Goal: Transaction & Acquisition: Purchase product/service

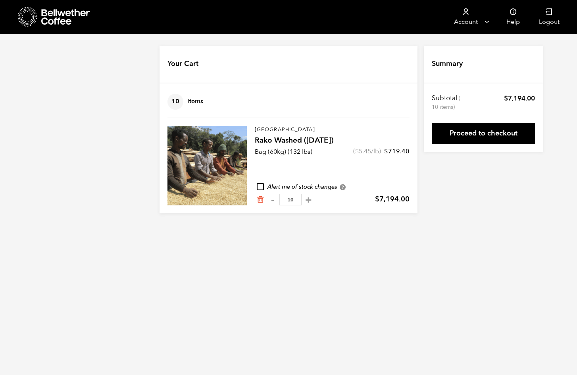
click at [460, 219] on body "Store 18 Account Manage Orders" at bounding box center [288, 112] width 577 height 225
click at [475, 135] on link "Proceed to checkout" at bounding box center [483, 133] width 103 height 21
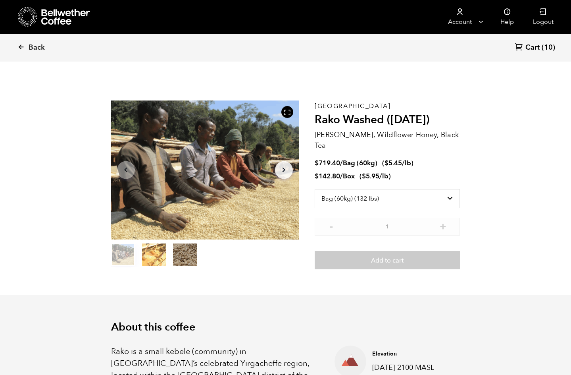
select select "bag-3"
click at [540, 44] on link "Cart (10)" at bounding box center [535, 47] width 40 height 11
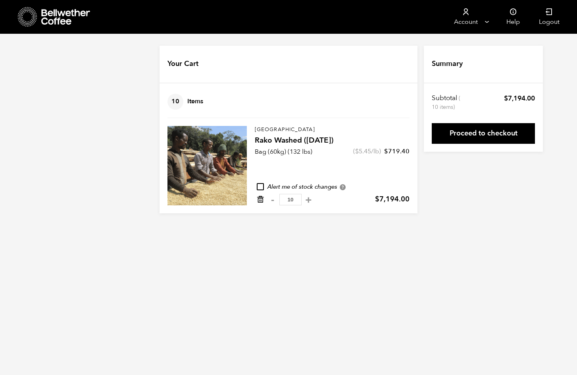
click at [258, 198] on icon "Remove from cart" at bounding box center [261, 199] width 8 height 8
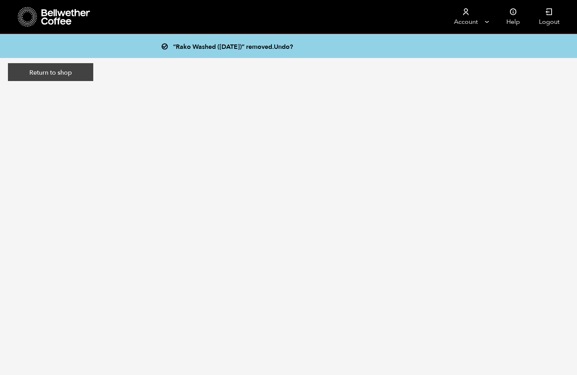
click at [68, 69] on link "Return to shop" at bounding box center [50, 72] width 85 height 18
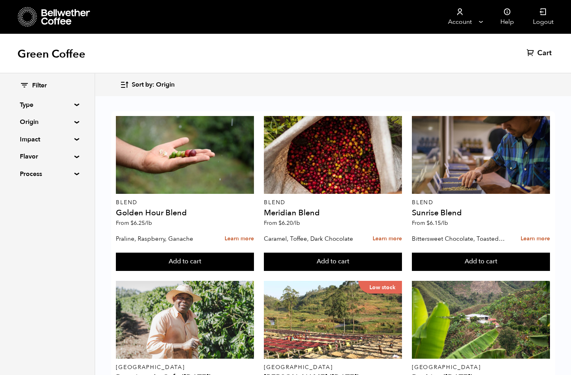
click at [75, 123] on summary "Origin" at bounding box center [47, 122] width 55 height 10
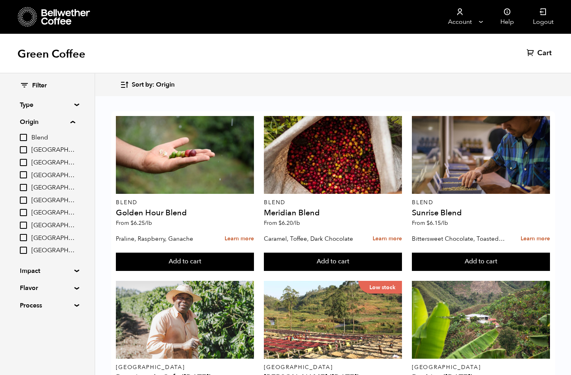
click at [42, 198] on span "Ethiopia" at bounding box center [53, 200] width 44 height 9
click at [0, 0] on input "Ethiopia" at bounding box center [0, 0] width 0 height 0
checkbox input "true"
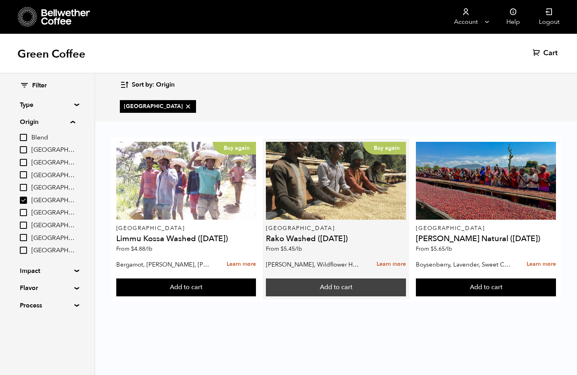
click at [325, 287] on button "Add to cart" at bounding box center [336, 287] width 140 height 18
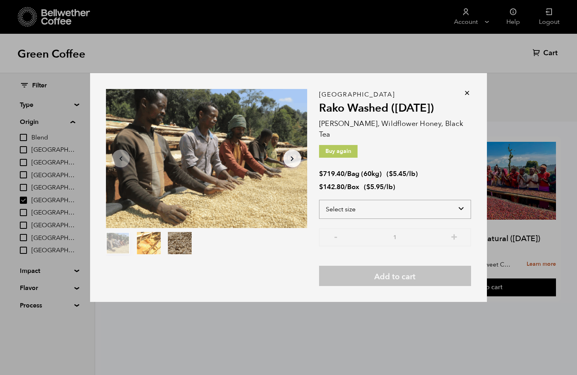
click at [392, 204] on select "Select size Bag (60kg) (132 lbs) Box (24 lbs)" at bounding box center [395, 209] width 152 height 19
select select "bag-3"
click at [319, 200] on select "Select size Bag (60kg) (132 lbs) Box (24 lbs)" at bounding box center [395, 209] width 152 height 19
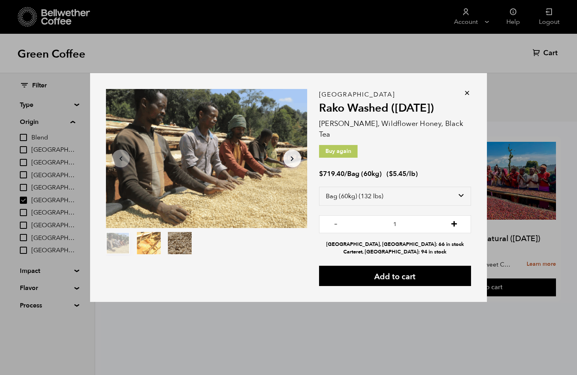
click at [457, 219] on button "+" at bounding box center [454, 223] width 10 height 8
click at [456, 219] on button "+" at bounding box center [454, 223] width 10 height 8
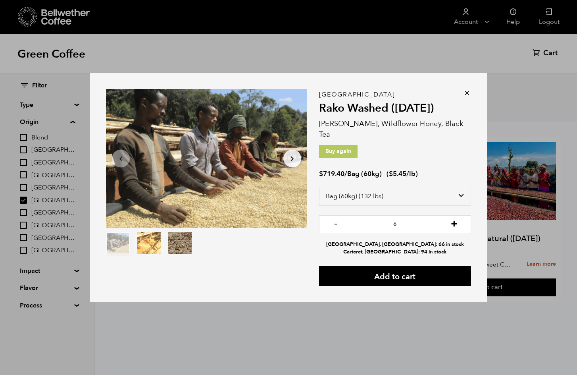
click at [456, 219] on button "+" at bounding box center [454, 223] width 10 height 8
type input "10"
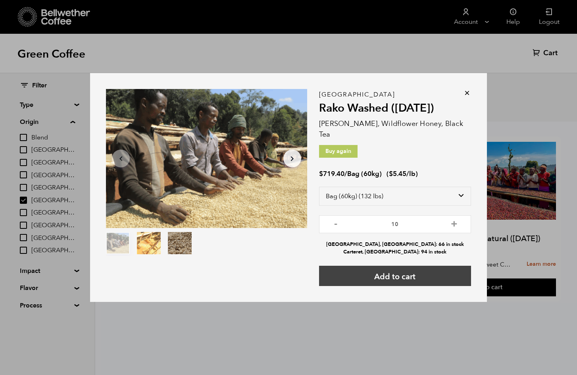
click at [392, 269] on button "Add to cart" at bounding box center [395, 276] width 152 height 20
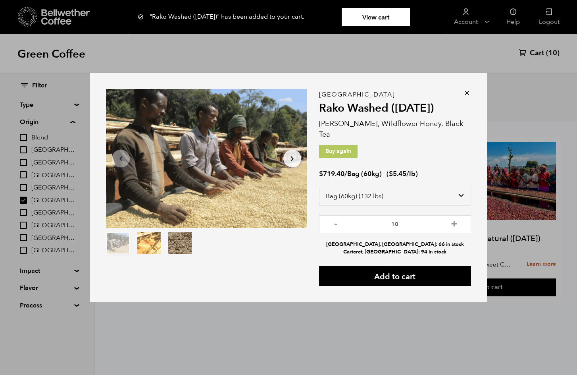
click at [372, 17] on link "View cart" at bounding box center [376, 17] width 68 height 18
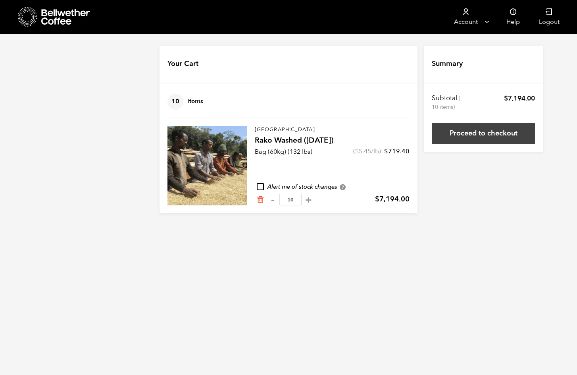
click at [484, 133] on link "Proceed to checkout" at bounding box center [483, 133] width 103 height 21
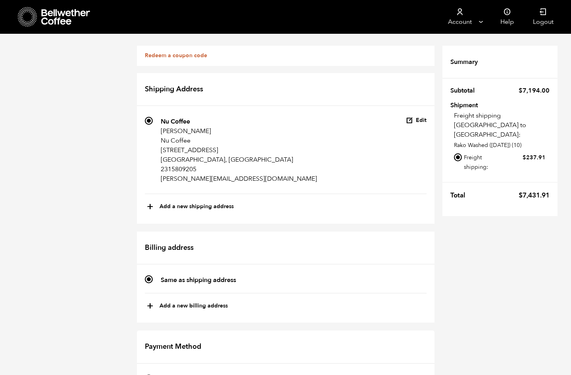
click at [194, 204] on button "+ Add a new shipping address" at bounding box center [190, 207] width 87 height 14
type input "New address"
select select
checkbox input "false"
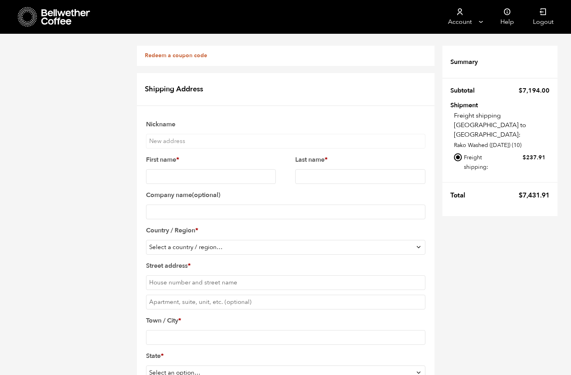
click at [160, 174] on input "First name *" at bounding box center [211, 176] width 130 height 15
click at [171, 176] on input "Nu Coffee" at bounding box center [211, 176] width 130 height 15
type input "Nu"
click at [346, 174] on input "Last name *" at bounding box center [360, 176] width 130 height 15
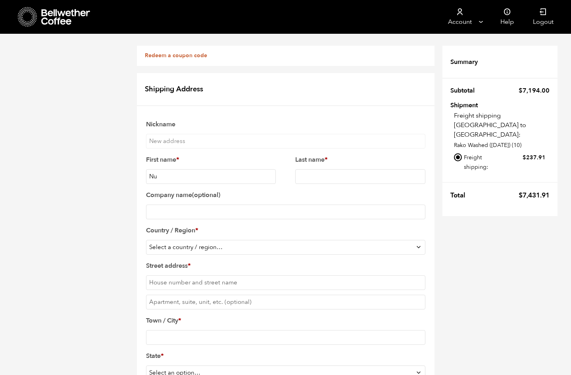
paste input "Coffee"
type input "Coffee"
click at [218, 210] on input "Company name (optional)" at bounding box center [286, 211] width 280 height 15
click at [163, 212] on input "ADDis import export" at bounding box center [286, 211] width 280 height 15
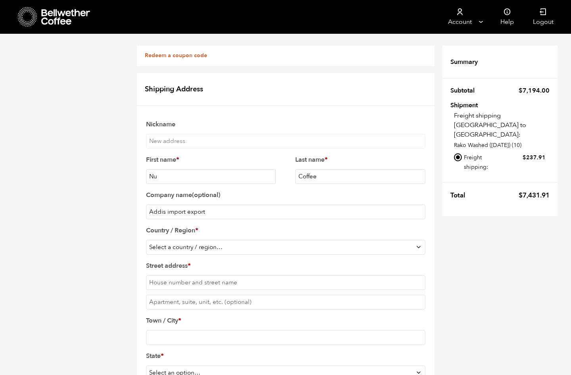
type input "Addis import export"
click at [183, 247] on select "Select a country / region… Afghanistan Åland Islands Albania Algeria American S…" at bounding box center [286, 247] width 280 height 15
select select "US"
click at [146, 240] on select "Select a country / region… Afghanistan Åland Islands Albania Algeria American S…" at bounding box center [286, 247] width 280 height 15
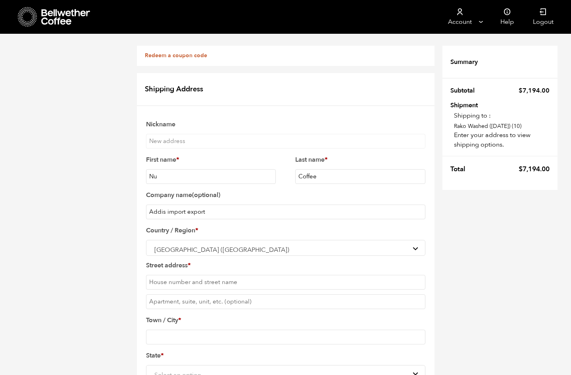
scroll to position [79, 0]
click at [184, 275] on input "Street address *" at bounding box center [286, 282] width 280 height 15
type input "8836"
click at [175, 330] on input "Town / City *" at bounding box center [286, 337] width 280 height 15
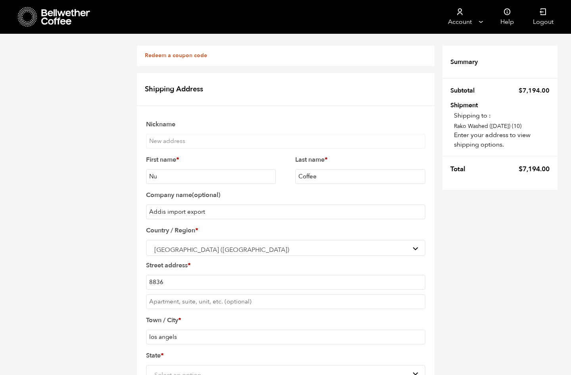
type input "los angels"
type input "90047"
click at [187, 367] on span "Select an option…" at bounding box center [285, 374] width 269 height 15
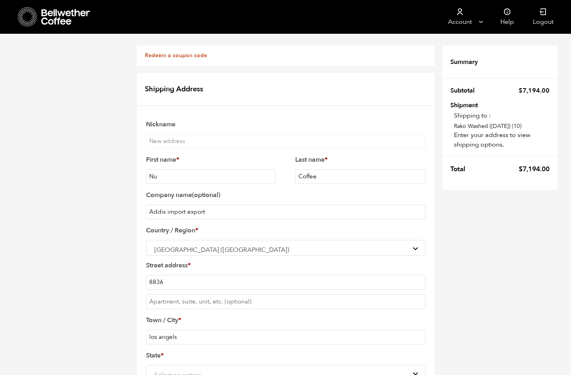
scroll to position [371, 0]
select select "NJ"
drag, startPoint x: 191, startPoint y: 179, endPoint x: 134, endPoint y: 179, distance: 57.6
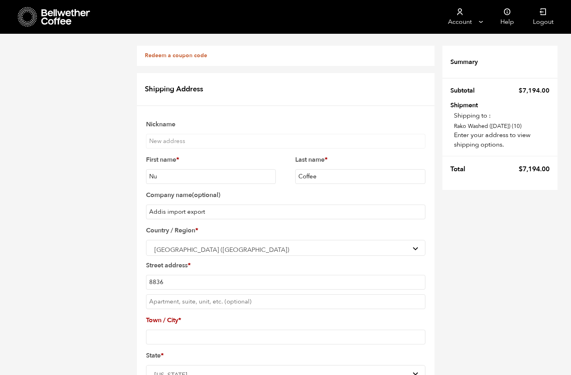
paste input "[GEOGRAPHIC_DATA]"
type input "[GEOGRAPHIC_DATA]"
click at [245, 367] on span "[US_STATE]" at bounding box center [285, 374] width 269 height 15
select select "CA"
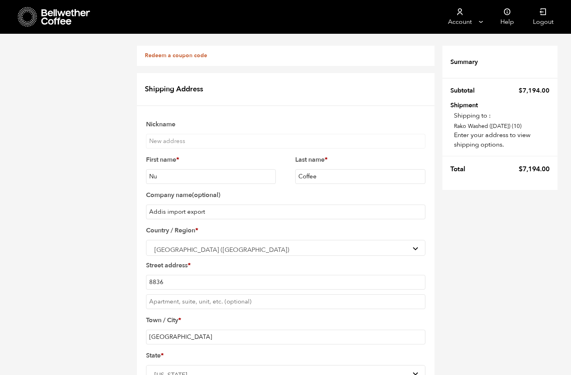
type input "2139239577"
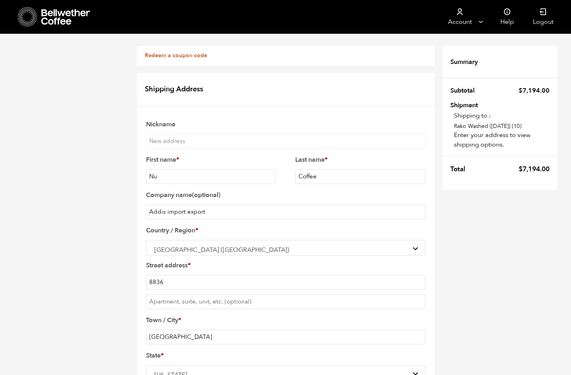
drag, startPoint x: 191, startPoint y: 280, endPoint x: 136, endPoint y: 277, distance: 54.9
paste input "coffee.com"
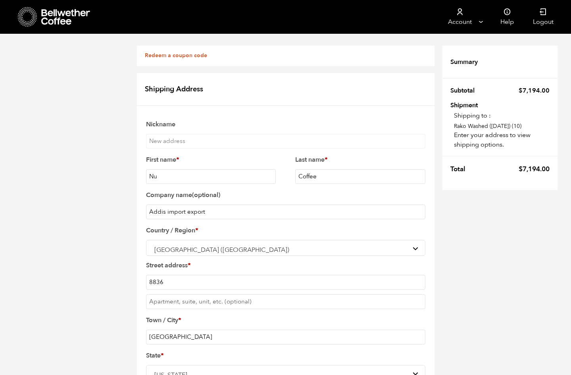
scroll to position [318, 0]
type input "kathy@thenucoffee.com"
checkbox input "false"
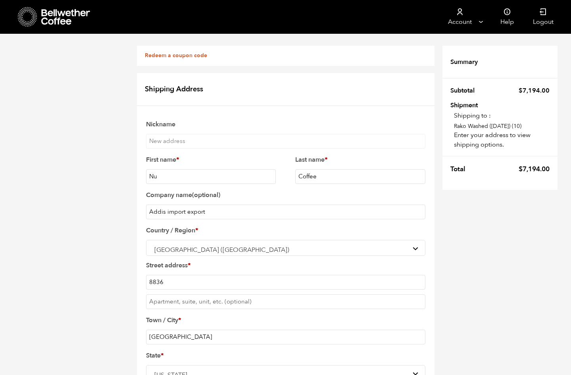
checkbox input "false"
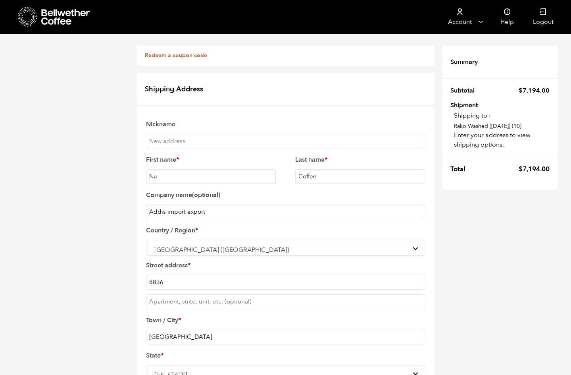
checkbox input "true"
click at [152, 204] on input "Addis import export" at bounding box center [286, 211] width 280 height 15
click at [147, 204] on input "Addis import export" at bounding box center [286, 211] width 280 height 15
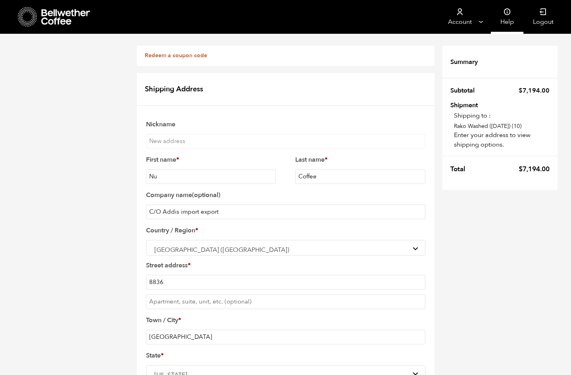
type input "C/O Addis import export"
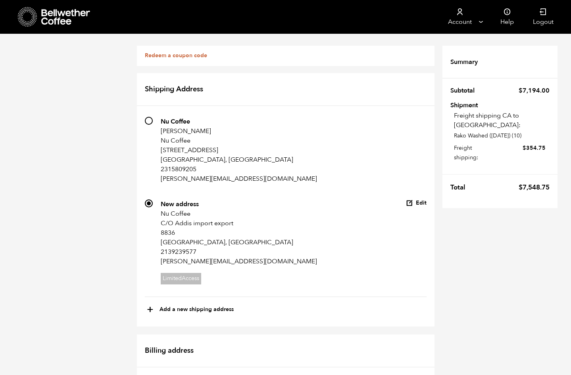
scroll to position [129, 0]
click at [417, 199] on button "Edit" at bounding box center [416, 203] width 21 height 8
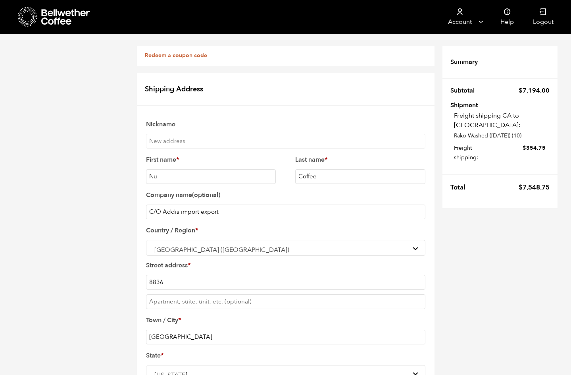
scroll to position [213, 0]
click at [204, 275] on input "8836" at bounding box center [286, 282] width 280 height 15
paste input "s western"
click at [168, 275] on input "8836 s western" at bounding box center [286, 282] width 280 height 15
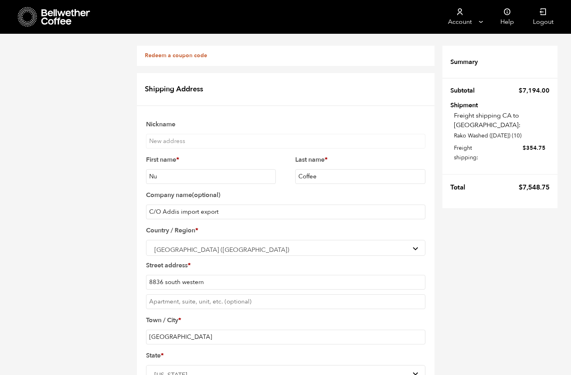
type input "8836 south western"
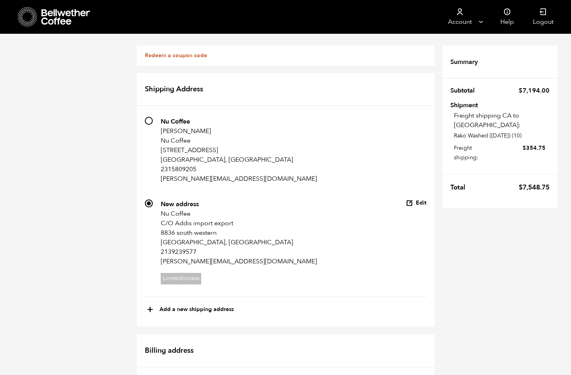
scroll to position [0, 0]
click at [419, 203] on button "Edit" at bounding box center [416, 203] width 21 height 8
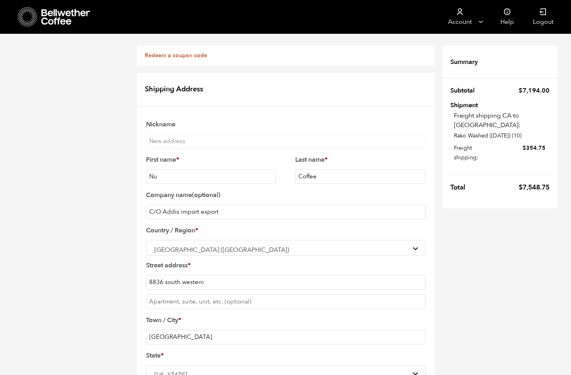
scroll to position [456, 0]
drag, startPoint x: 148, startPoint y: 125, endPoint x: 153, endPoint y: 125, distance: 5.2
checkbox input "true"
checkbox input "false"
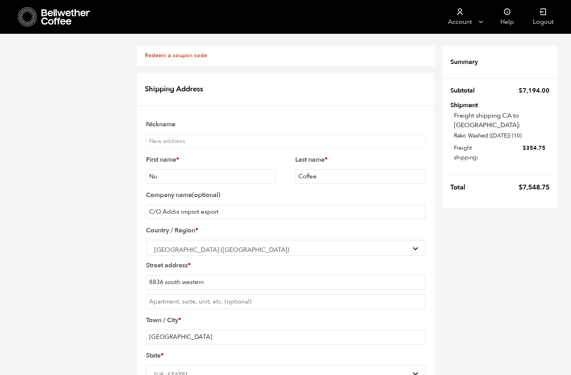
scroll to position [0, 0]
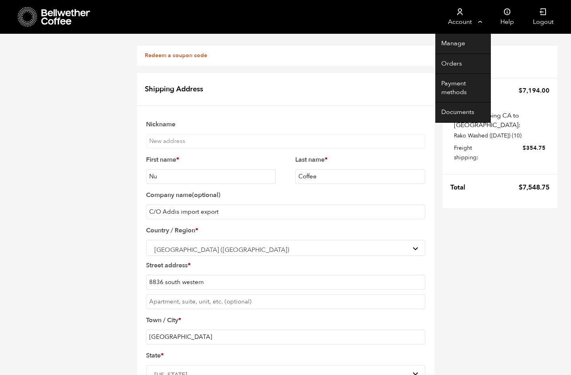
click at [461, 20] on link "Account" at bounding box center [460, 17] width 49 height 34
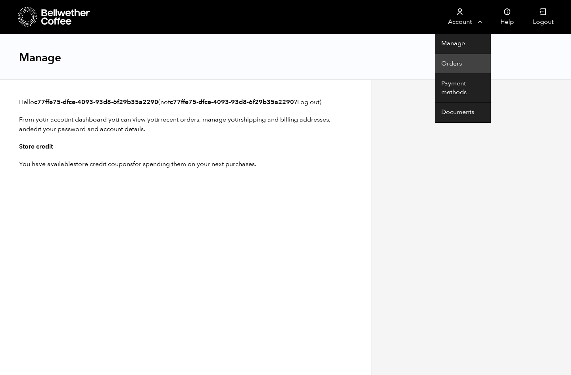
click at [455, 62] on link "Orders" at bounding box center [464, 64] width 56 height 20
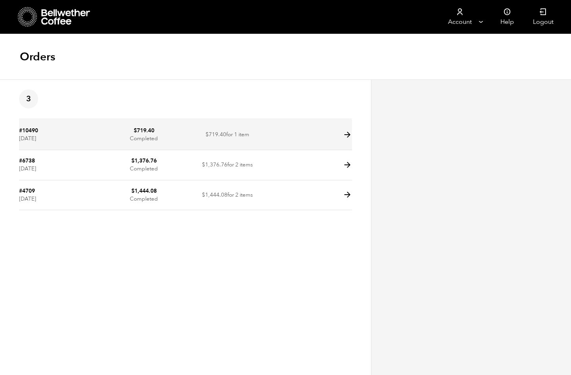
click at [325, 140] on td at bounding box center [310, 135] width 83 height 30
click at [343, 135] on td at bounding box center [310, 135] width 83 height 30
click at [350, 133] on icon at bounding box center [347, 134] width 9 height 9
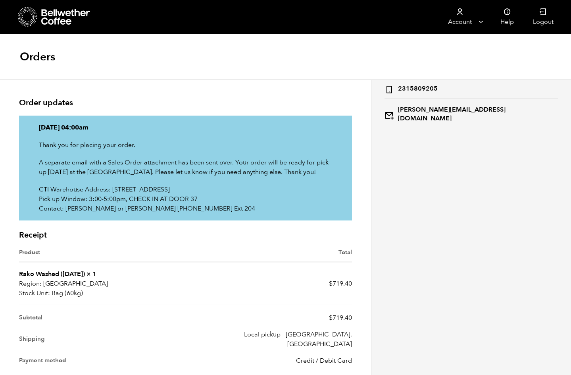
scroll to position [129, 0]
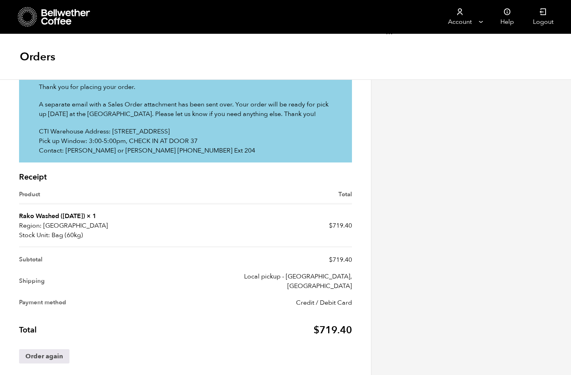
click at [65, 214] on link "Rako Washed ([DATE])" at bounding box center [52, 216] width 66 height 9
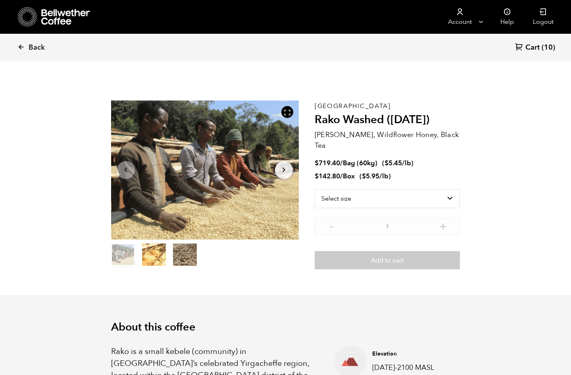
scroll to position [345, 423]
click at [541, 46] on link "Cart (10)" at bounding box center [535, 47] width 40 height 11
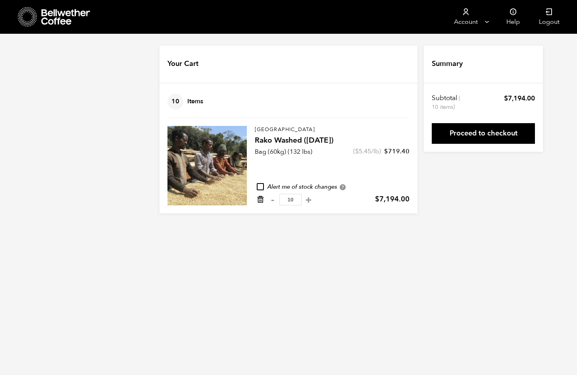
click at [262, 200] on icon "Remove from cart" at bounding box center [261, 199] width 8 height 8
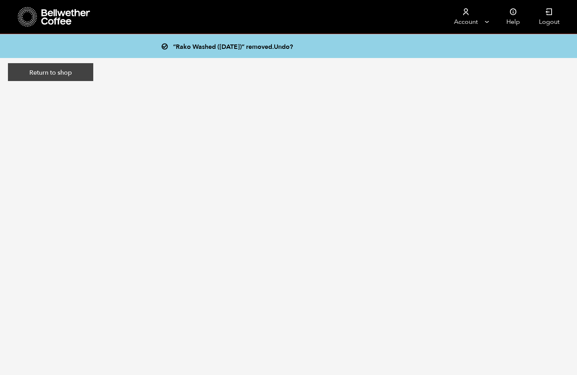
click at [57, 72] on link "Return to shop" at bounding box center [50, 72] width 85 height 18
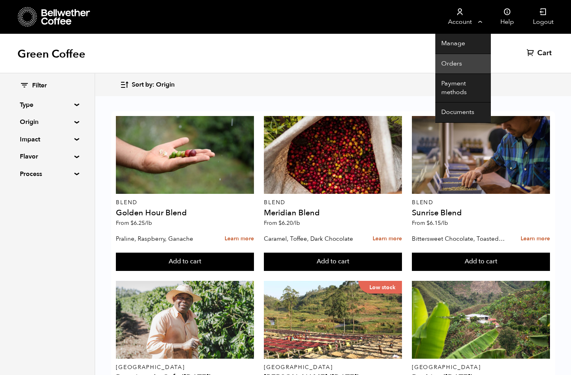
click at [463, 60] on link "Orders" at bounding box center [464, 64] width 56 height 20
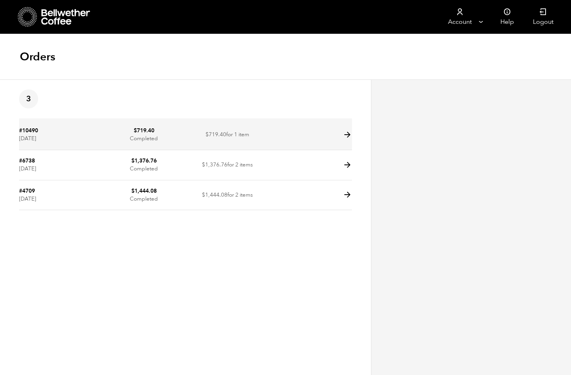
click at [159, 136] on td "$ 719.40 Completed" at bounding box center [143, 135] width 83 height 30
click at [344, 135] on icon at bounding box center [347, 134] width 9 height 9
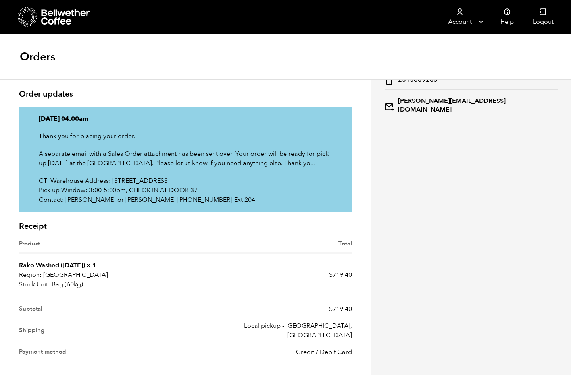
scroll to position [129, 0]
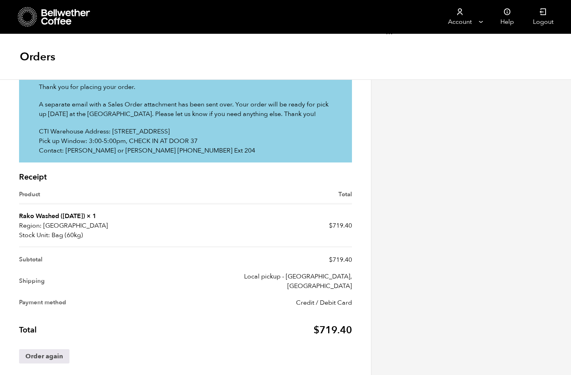
click at [47, 214] on link "Rako Washed ([DATE])" at bounding box center [52, 216] width 66 height 9
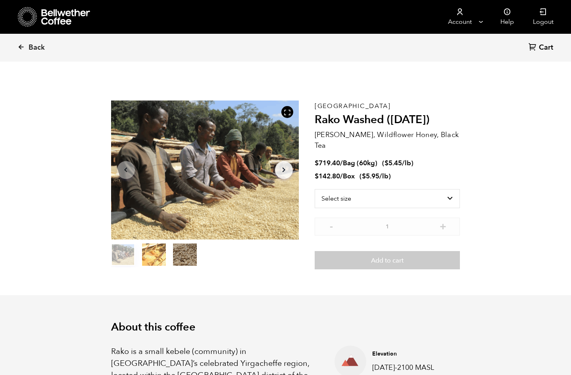
scroll to position [345, 423]
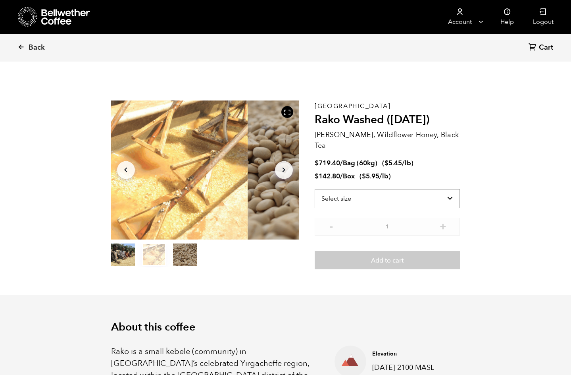
click at [361, 190] on select "Select size Bag (60kg) (132 lbs) Box (24 lbs)" at bounding box center [388, 198] width 146 height 19
select select "bag-3"
click at [322, 189] on select "Select size Bag (60kg) (132 lbs) Box (24 lbs)" at bounding box center [388, 198] width 146 height 19
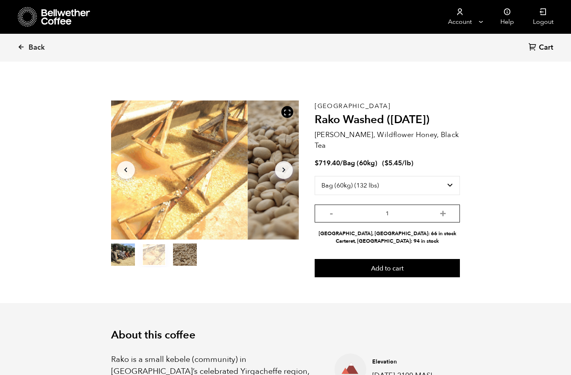
click at [444, 205] on input "1" at bounding box center [388, 213] width 146 height 18
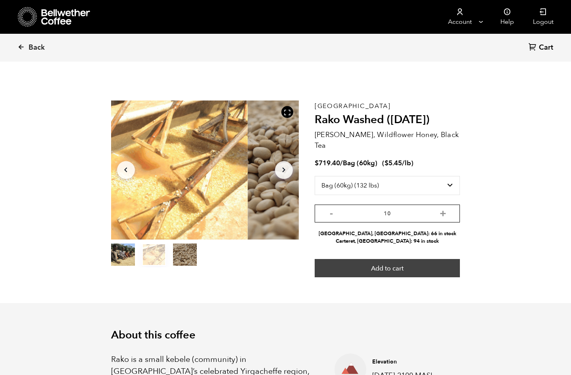
type input "10"
click at [396, 259] on button "Add to cart" at bounding box center [388, 268] width 146 height 18
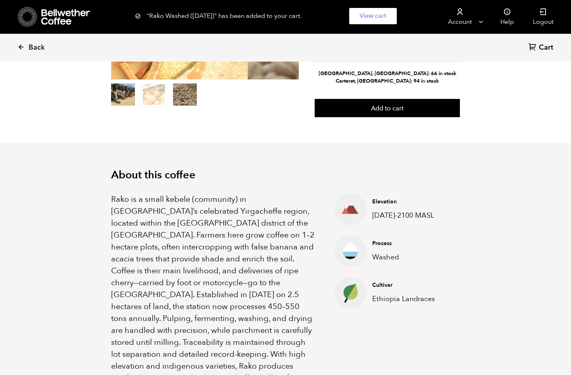
scroll to position [163, 0]
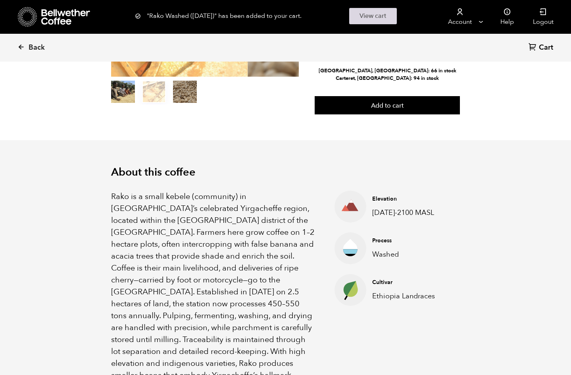
click at [365, 19] on link "View cart" at bounding box center [373, 16] width 48 height 16
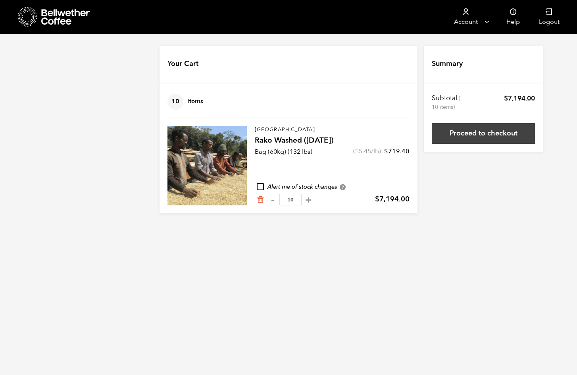
click at [475, 133] on link "Proceed to checkout" at bounding box center [483, 133] width 103 height 21
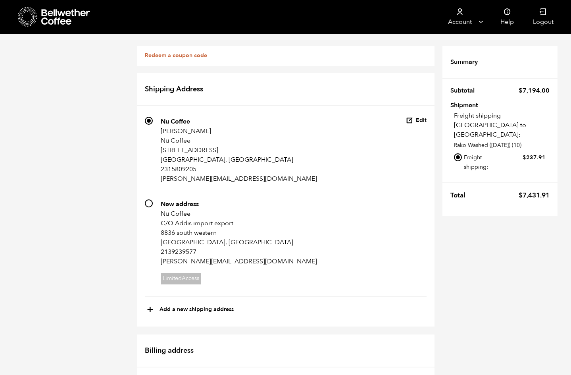
scroll to position [132, 0]
click at [214, 303] on button "+ Add a new shipping address" at bounding box center [190, 310] width 87 height 14
type input "New address"
select select
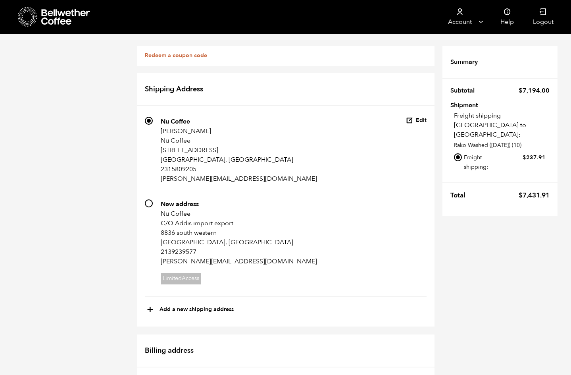
checkbox input "false"
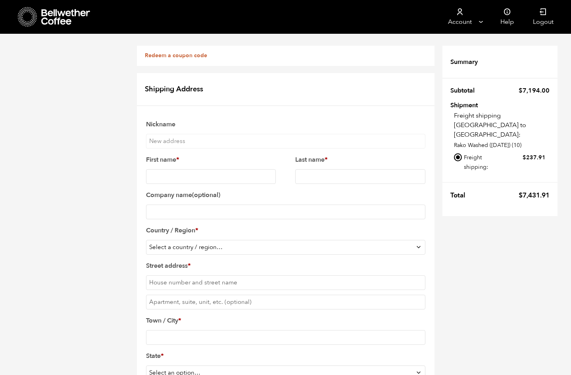
scroll to position [0, 0]
click at [515, 141] on p "Rako Washed ([DATE]) (10)" at bounding box center [502, 145] width 96 height 8
click at [517, 118] on p "Freight shipping [GEOGRAPHIC_DATA] to [GEOGRAPHIC_DATA]:" at bounding box center [502, 125] width 96 height 29
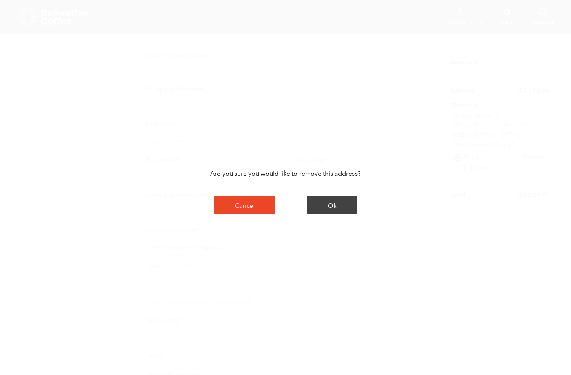
click at [340, 206] on button "Ok" at bounding box center [332, 205] width 50 height 18
radio input "true"
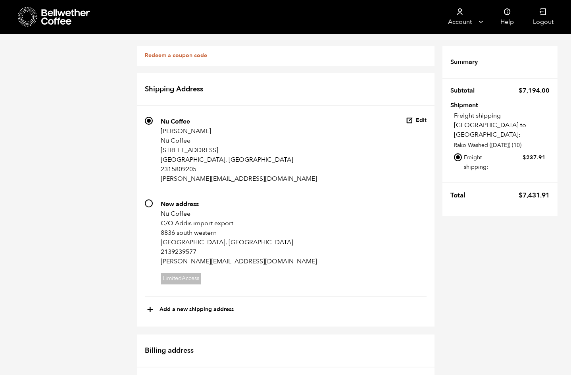
scroll to position [32, 0]
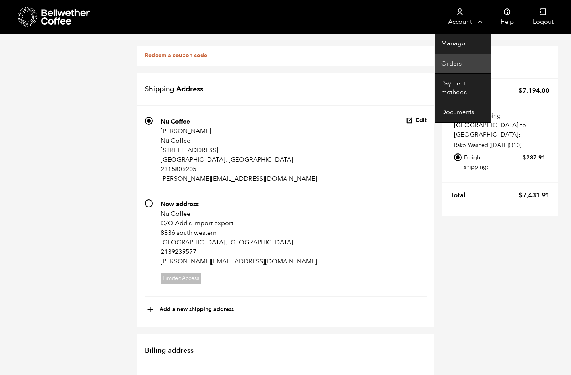
click at [456, 63] on link "Orders" at bounding box center [464, 64] width 56 height 20
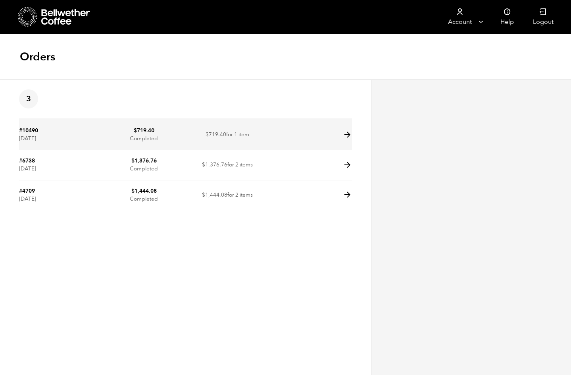
click at [182, 130] on td "$ 719.40 Completed" at bounding box center [143, 135] width 83 height 30
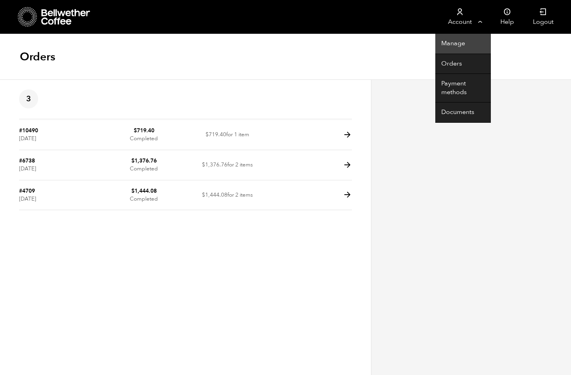
click at [460, 44] on link "Manage" at bounding box center [464, 44] width 56 height 20
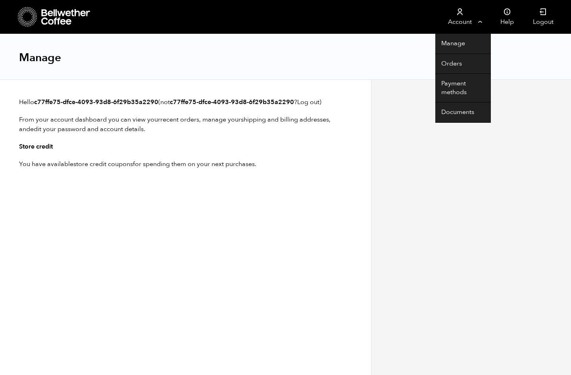
click at [476, 23] on link "Account" at bounding box center [460, 17] width 49 height 34
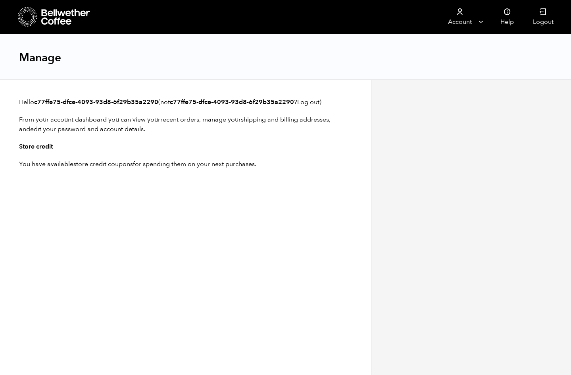
click at [464, 64] on div "Manage" at bounding box center [285, 57] width 571 height 46
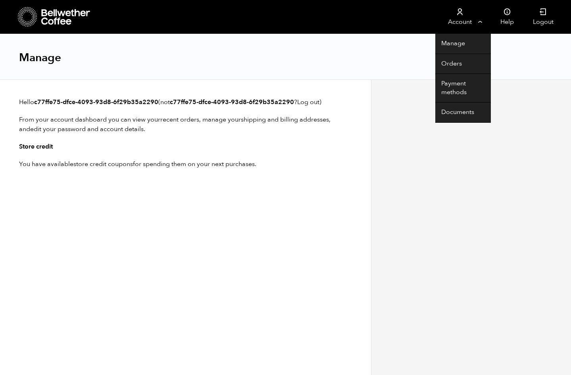
click at [467, 20] on link "Account" at bounding box center [460, 17] width 49 height 34
click at [456, 59] on link "Orders" at bounding box center [464, 64] width 56 height 20
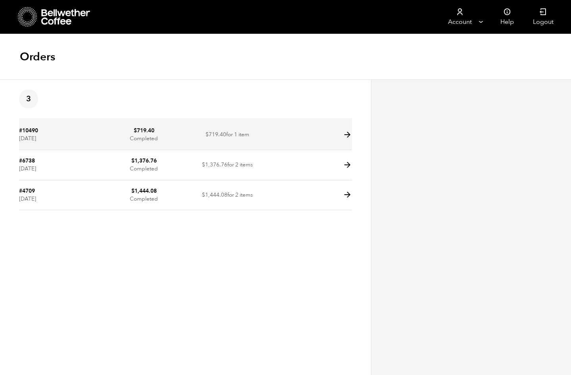
click at [294, 136] on td at bounding box center [310, 135] width 83 height 30
click at [337, 135] on td at bounding box center [310, 135] width 83 height 30
click at [347, 137] on icon at bounding box center [347, 134] width 9 height 9
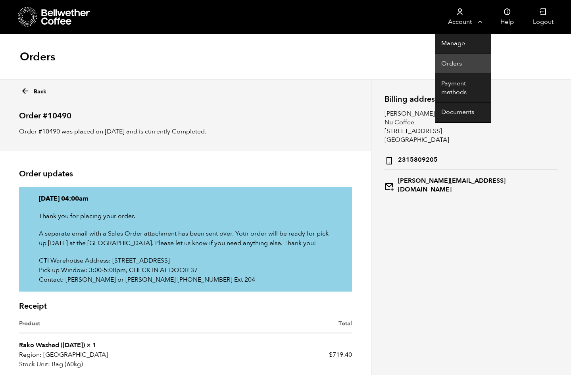
click at [446, 62] on link "Orders" at bounding box center [464, 64] width 56 height 20
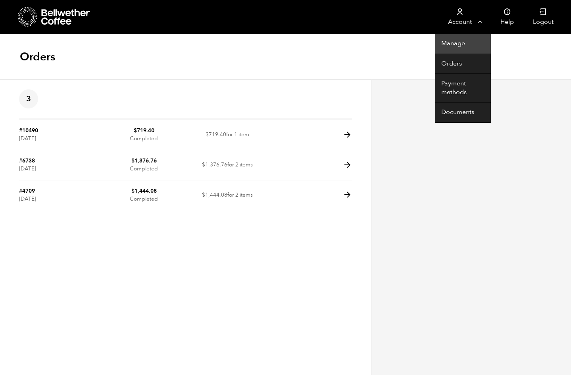
click at [457, 42] on link "Manage" at bounding box center [464, 44] width 56 height 20
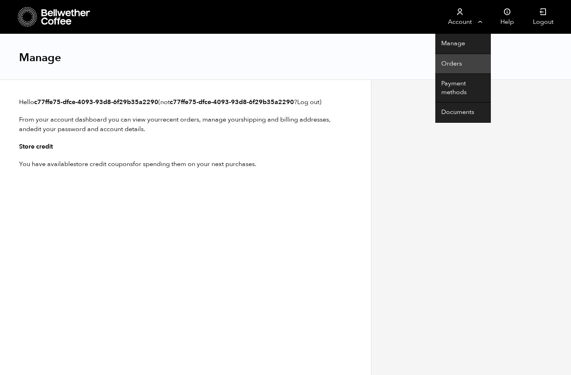
click at [458, 59] on link "Orders" at bounding box center [464, 64] width 56 height 20
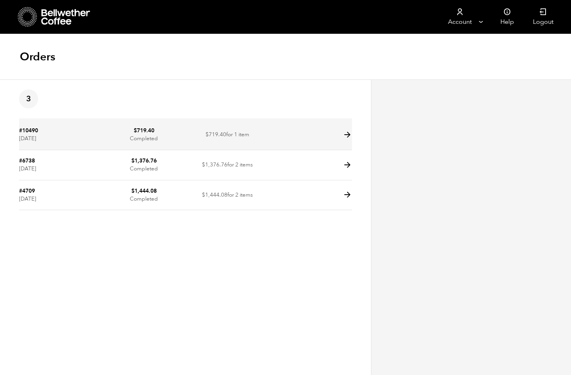
click at [30, 127] on link "#10490" at bounding box center [28, 131] width 19 height 8
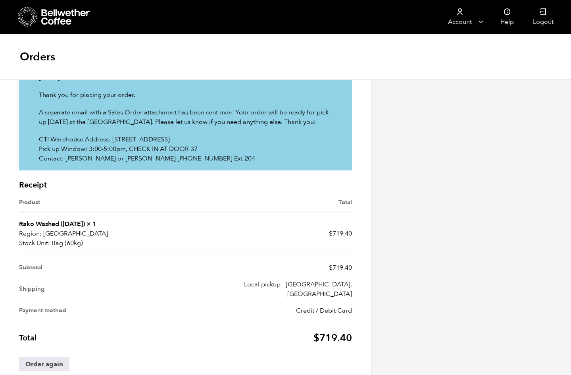
scroll to position [129, 0]
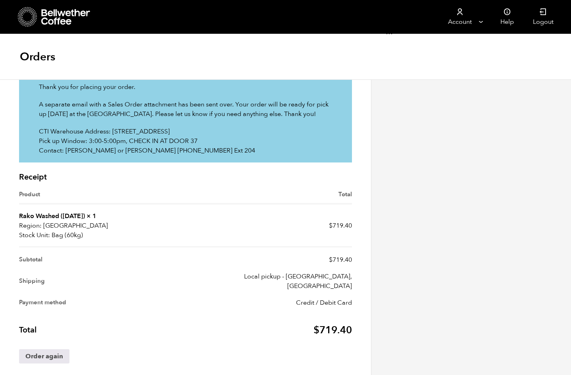
click at [54, 215] on link "Rako Washed ([DATE])" at bounding box center [52, 216] width 66 height 9
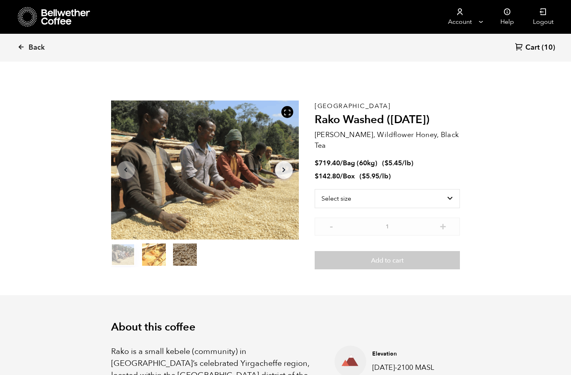
scroll to position [345, 423]
click at [531, 44] on span "Cart" at bounding box center [533, 48] width 14 height 10
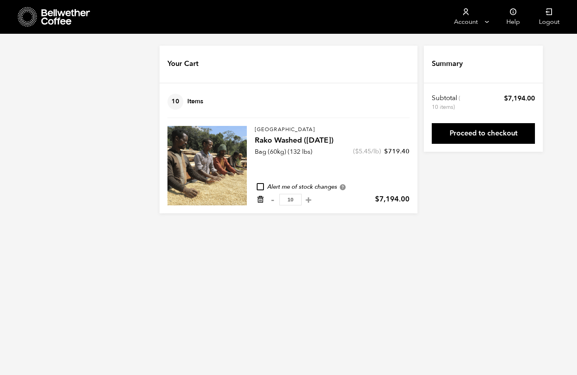
click at [262, 202] on icon "Remove from cart" at bounding box center [261, 199] width 8 height 8
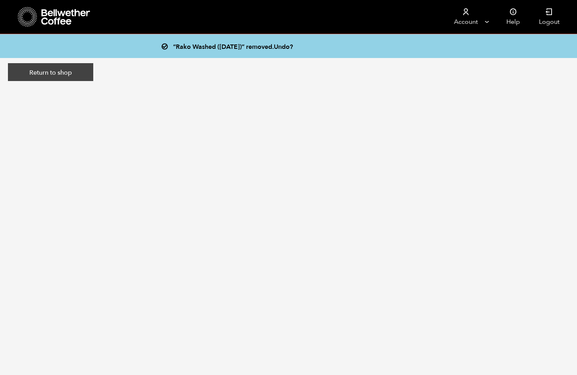
click at [66, 72] on link "Return to shop" at bounding box center [50, 72] width 85 height 18
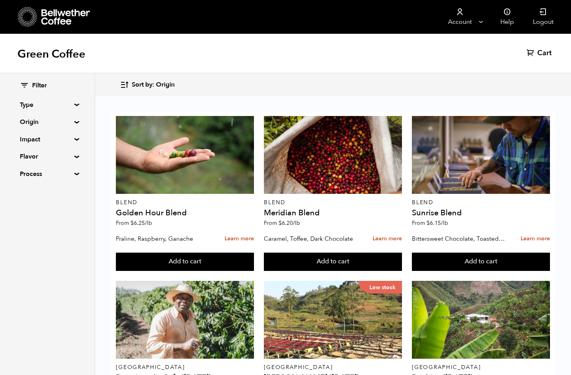
click at [42, 117] on summary "Origin" at bounding box center [47, 122] width 55 height 10
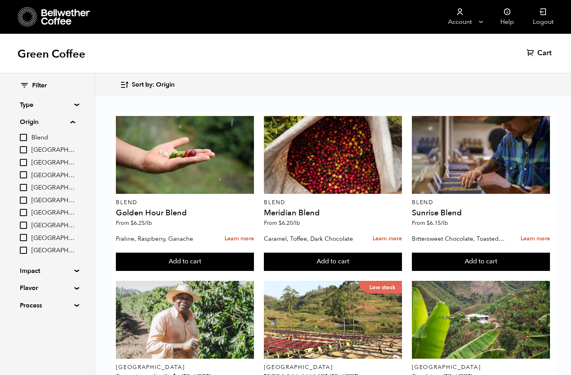
click at [31, 199] on label "[GEOGRAPHIC_DATA]" at bounding box center [47, 200] width 55 height 10
click at [0, 0] on input "[GEOGRAPHIC_DATA]" at bounding box center [0, 0] width 0 height 0
checkbox input "true"
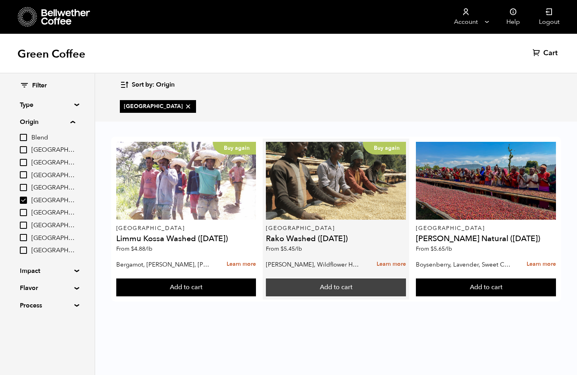
click at [373, 287] on button "Add to cart" at bounding box center [336, 287] width 140 height 18
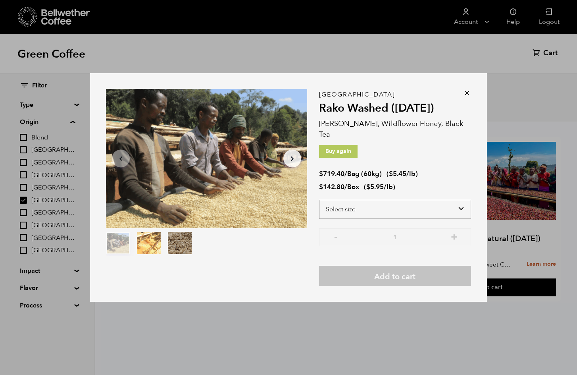
click at [345, 202] on select "Select size Bag (60kg) (132 lbs) Box (24 lbs)" at bounding box center [395, 209] width 152 height 19
select select "bag-3"
click at [319, 200] on select "Select size Bag (60kg) (132 lbs) Box (24 lbs)" at bounding box center [395, 209] width 152 height 19
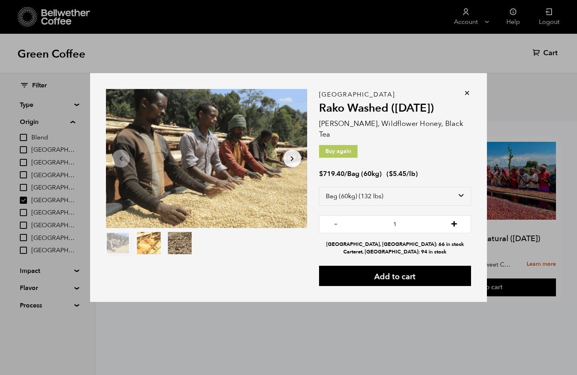
click at [456, 219] on button "+" at bounding box center [454, 223] width 10 height 8
click at [457, 219] on button "+" at bounding box center [454, 223] width 10 height 8
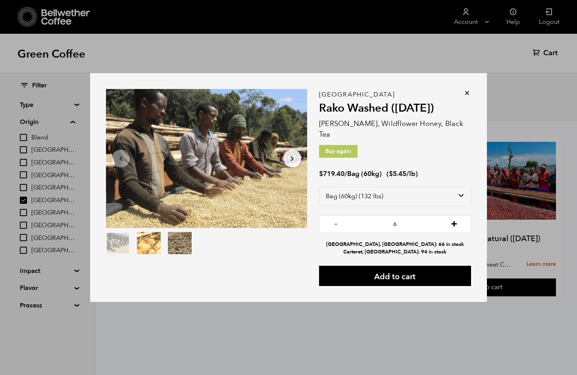
click at [457, 219] on button "+" at bounding box center [454, 223] width 10 height 8
click at [454, 222] on button "+" at bounding box center [454, 223] width 10 height 8
click at [456, 219] on button "+" at bounding box center [454, 223] width 10 height 8
type input "10"
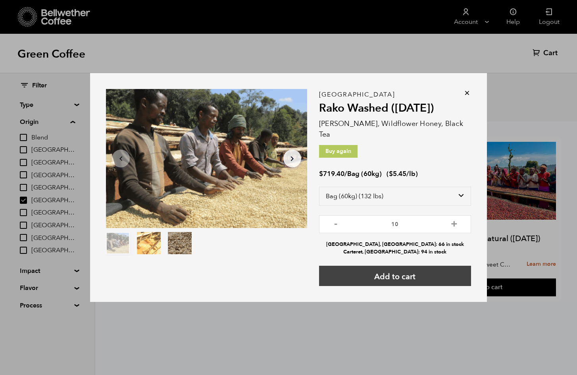
click at [426, 268] on button "Add to cart" at bounding box center [395, 276] width 152 height 20
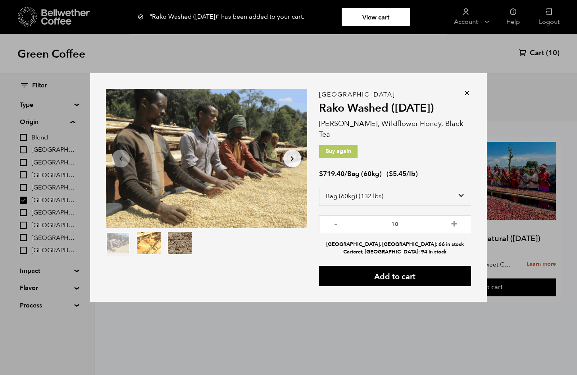
click at [539, 56] on div "Item 1 of 3 Arrow Left Arrow Right item 0 item 1 item 2 Item 1 of 3 "Rako Washe…" at bounding box center [288, 187] width 577 height 375
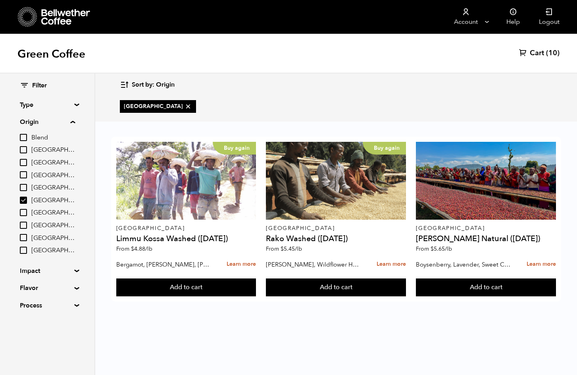
click at [534, 56] on span "Cart" at bounding box center [537, 53] width 14 height 10
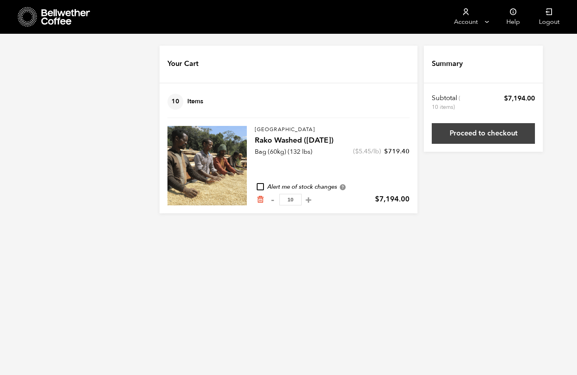
click at [462, 130] on link "Proceed to checkout" at bounding box center [483, 133] width 103 height 21
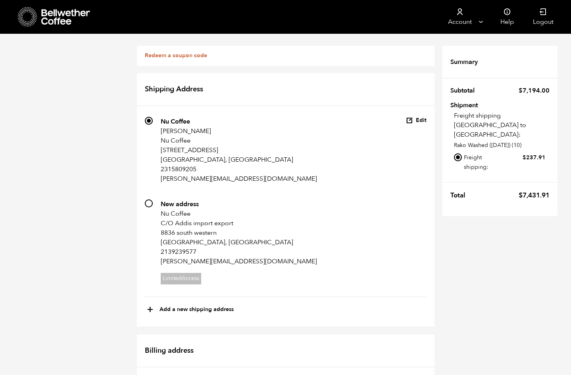
click at [148, 203] on input "745 New address Nu Coffee C/O Addis import export [STREET_ADDRESS] 2139239577 […" at bounding box center [149, 203] width 8 height 8
radio input "true"
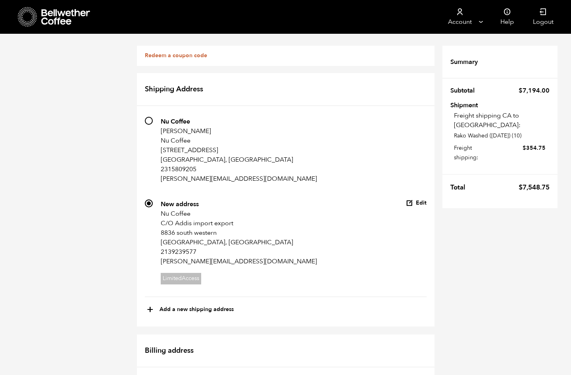
scroll to position [123, 0]
click at [177, 303] on button "+ Add a new shipping address" at bounding box center [190, 310] width 87 height 14
select select
checkbox input "false"
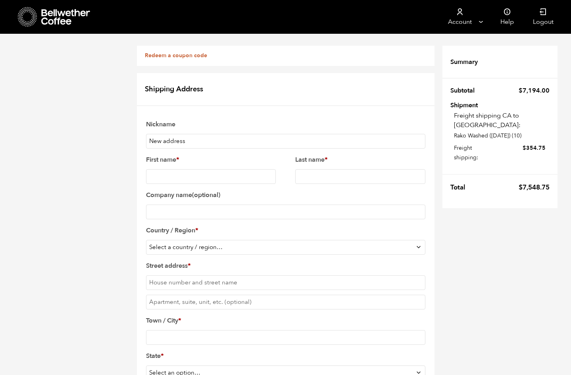
click at [189, 240] on select "Select a country / region… Afghanistan Åland Islands Albania Algeria American S…" at bounding box center [286, 247] width 280 height 15
select select "US"
click at [146, 240] on select "Select a country / region… Afghanistan Åland Islands Albania Algeria American S…" at bounding box center [286, 247] width 280 height 15
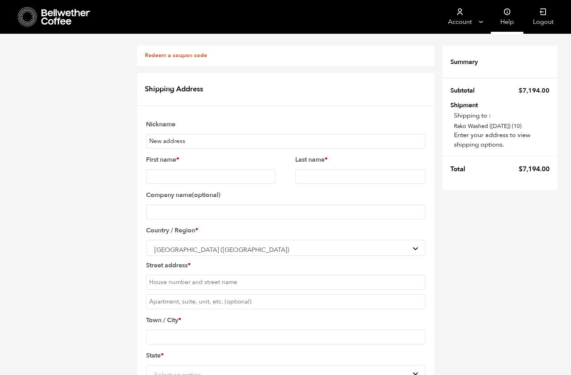
click at [507, 18] on link "Help" at bounding box center [507, 17] width 33 height 34
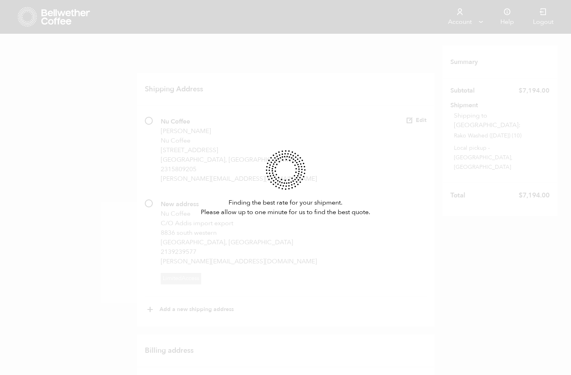
scroll to position [123, 0]
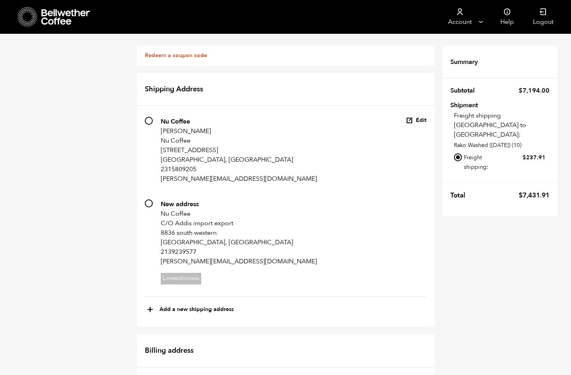
click at [457, 178] on input "Local pickup - [GEOGRAPHIC_DATA], [GEOGRAPHIC_DATA]" at bounding box center [458, 182] width 8 height 8
radio input "true"
click at [177, 303] on button "+ Add a new shipping address" at bounding box center [190, 310] width 87 height 14
type input "New address"
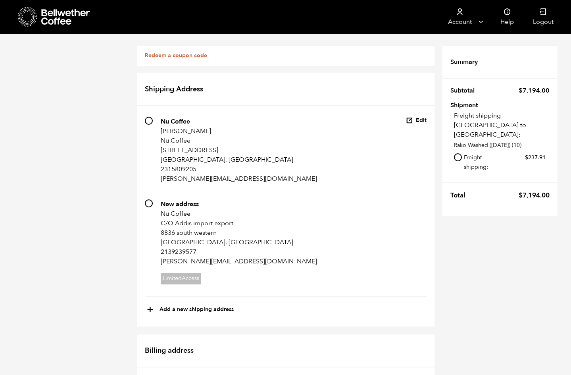
select select
checkbox input "false"
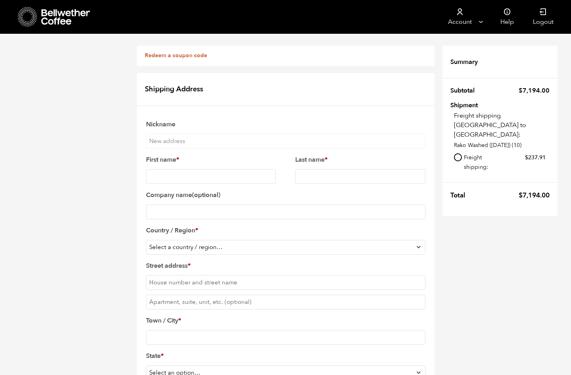
click at [187, 330] on input "Town / City *" at bounding box center [286, 337] width 280 height 15
type input "alameda"
click at [182, 365] on select "Select an option… [US_STATE] [US_STATE] [US_STATE] [US_STATE] [US_STATE] [US_ST…" at bounding box center [286, 372] width 280 height 15
select select "CA"
click at [146, 365] on select "Select an option… [US_STATE] [US_STATE] [US_STATE] [US_STATE] [US_STATE] [US_ST…" at bounding box center [286, 372] width 280 height 15
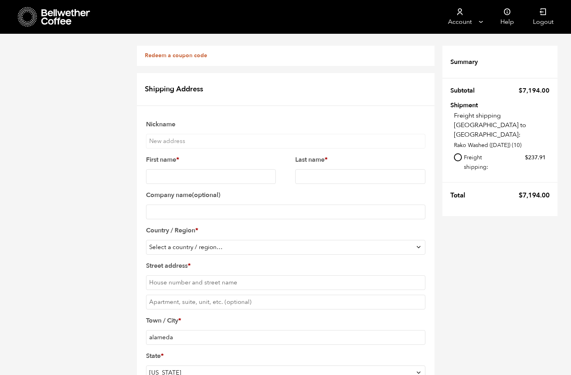
click at [225, 240] on select "Select a country / region… [GEOGRAPHIC_DATA] [GEOGRAPHIC_DATA] [GEOGRAPHIC_DATA…" at bounding box center [286, 247] width 280 height 15
select select "US"
click at [146, 240] on select "Select a country / region… [GEOGRAPHIC_DATA] [GEOGRAPHIC_DATA] [GEOGRAPHIC_DATA…" at bounding box center [286, 247] width 280 height 15
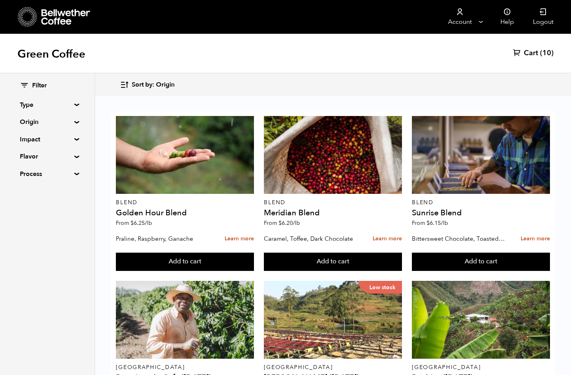
click at [535, 50] on span "Cart" at bounding box center [531, 53] width 14 height 10
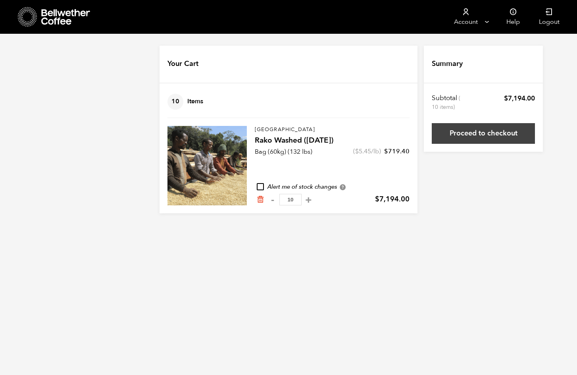
click at [485, 132] on link "Proceed to checkout" at bounding box center [483, 133] width 103 height 21
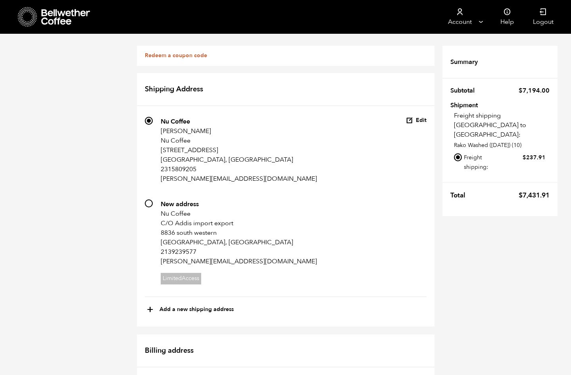
scroll to position [130, 0]
click at [199, 303] on button "+ Add a new shipping address" at bounding box center [190, 310] width 87 height 14
type input "New address"
select select
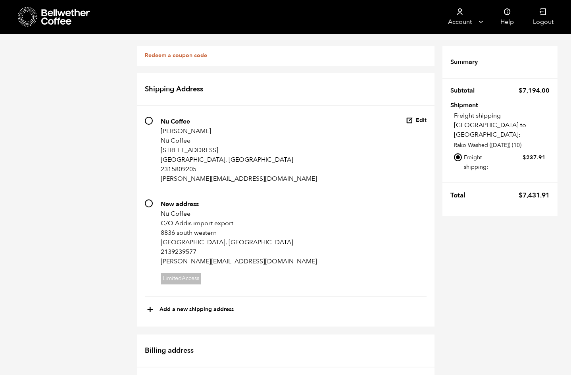
checkbox input "false"
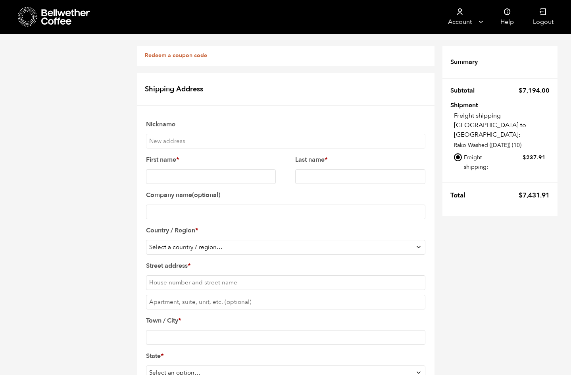
click at [160, 240] on select "Select a country / region… [GEOGRAPHIC_DATA] [GEOGRAPHIC_DATA] [GEOGRAPHIC_DATA…" at bounding box center [286, 247] width 280 height 15
select select "US"
click at [146, 240] on select "Select a country / region… [GEOGRAPHIC_DATA] [GEOGRAPHIC_DATA] [GEOGRAPHIC_DATA…" at bounding box center [286, 247] width 280 height 15
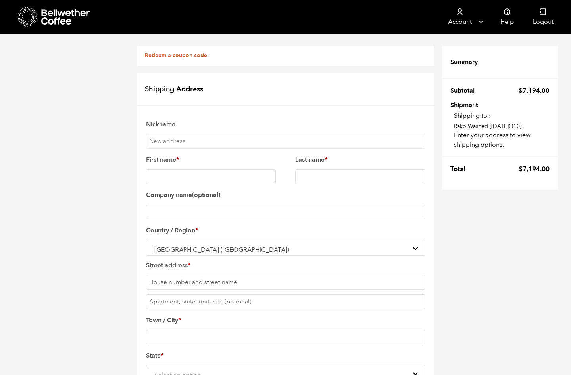
click at [168, 330] on input "Town / City *" at bounding box center [286, 337] width 280 height 15
type input "alameda"
click at [184, 370] on span "Select an option…" at bounding box center [180, 374] width 53 height 9
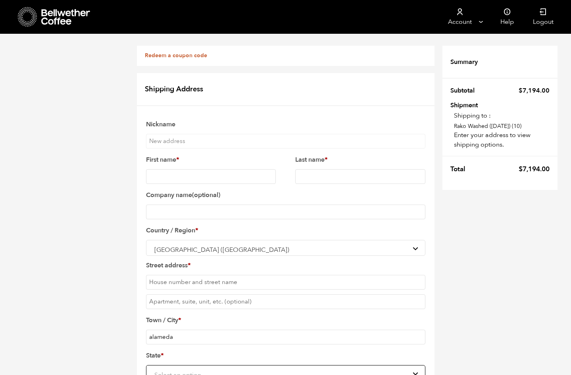
select select "CA"
type input "94501"
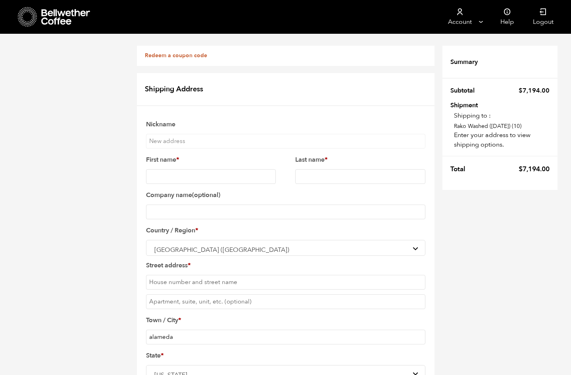
type input "2315809205"
select select "NJ"
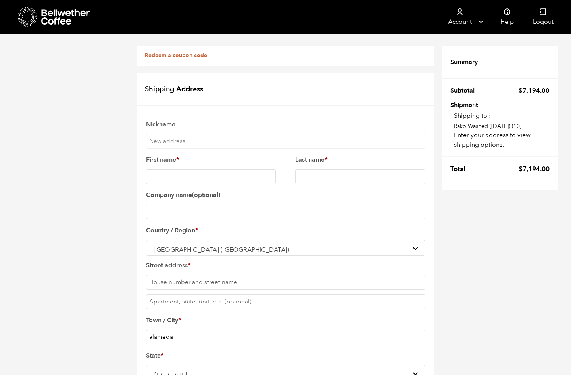
type input "[PERSON_NAME][EMAIL_ADDRESS][DOMAIN_NAME]"
checkbox input "true"
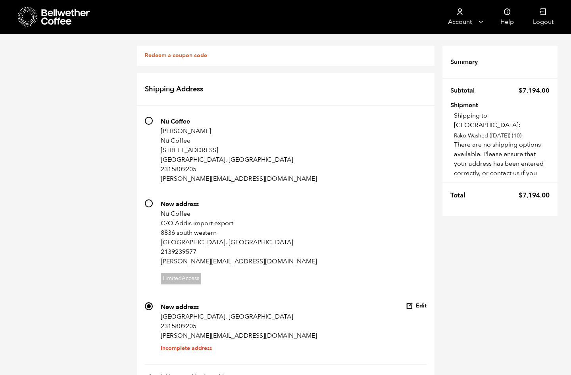
scroll to position [119, 0]
drag, startPoint x: 193, startPoint y: 257, endPoint x: 198, endPoint y: 257, distance: 4.8
click at [193, 370] on button "+ Add a new shipping address" at bounding box center [190, 377] width 87 height 14
select select
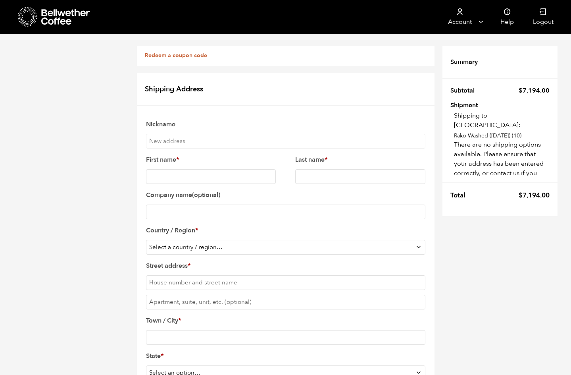
scroll to position [0, 0]
click at [186, 174] on input "First name *" at bounding box center [211, 176] width 130 height 15
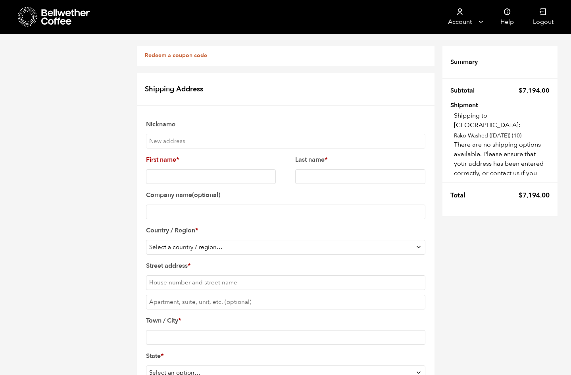
checkbox input "true"
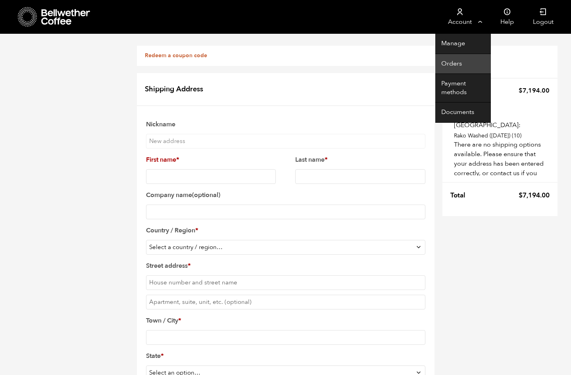
click at [451, 65] on link "Orders" at bounding box center [464, 64] width 56 height 20
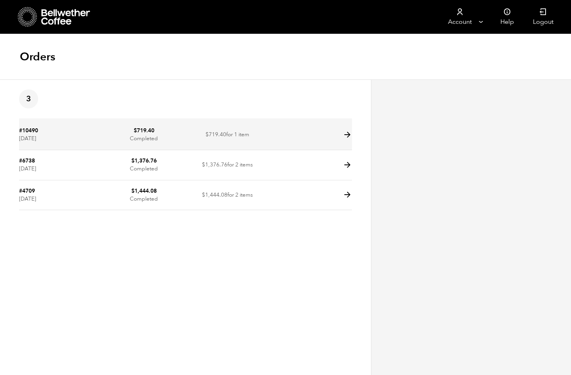
click at [307, 136] on td at bounding box center [310, 135] width 83 height 30
click at [343, 134] on icon at bounding box center [347, 134] width 9 height 9
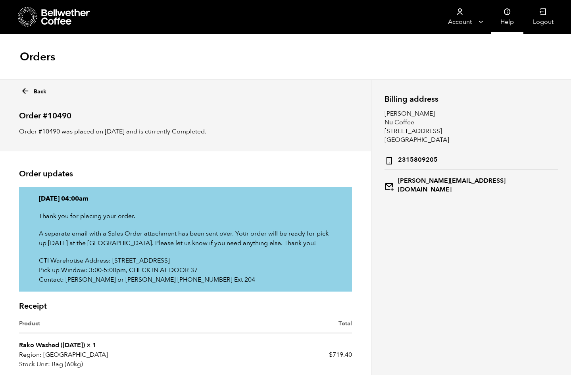
click at [509, 17] on link "Help" at bounding box center [507, 17] width 33 height 34
click at [23, 87] on icon at bounding box center [25, 91] width 9 height 9
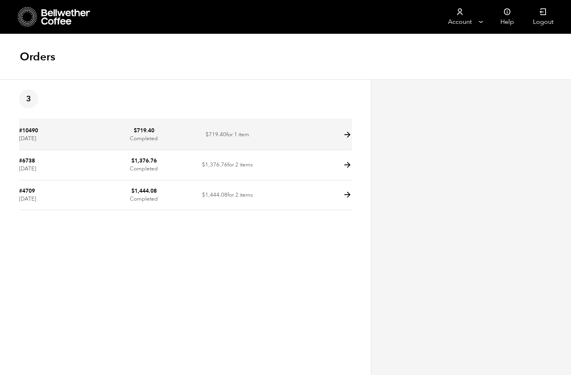
click at [348, 135] on icon at bounding box center [347, 134] width 9 height 9
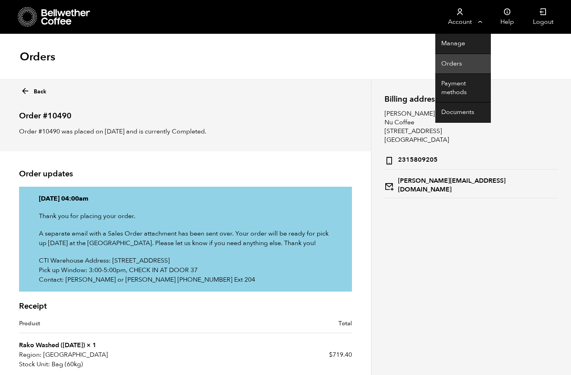
click at [452, 64] on link "Orders" at bounding box center [464, 64] width 56 height 20
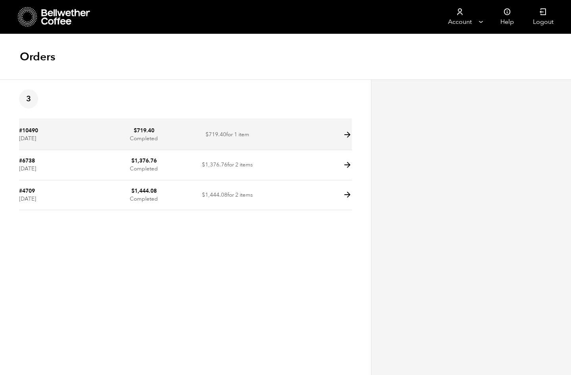
click at [30, 128] on link "#10490" at bounding box center [28, 131] width 19 height 8
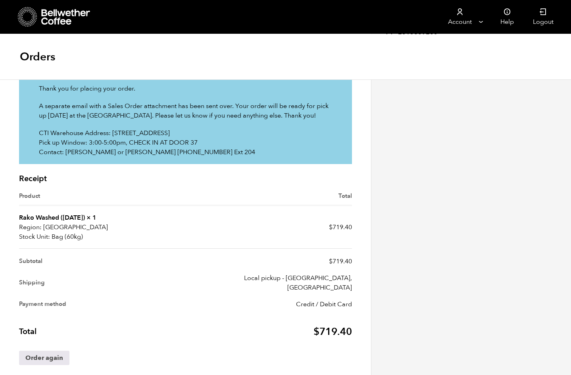
scroll to position [129, 0]
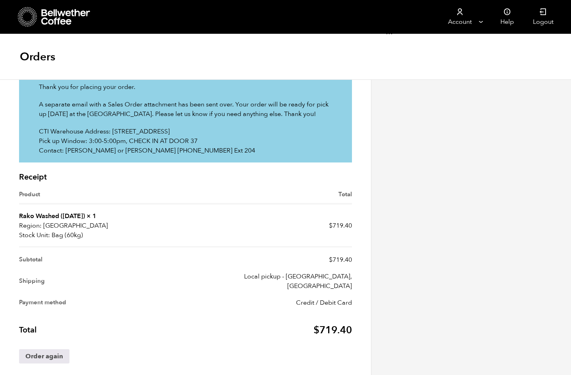
click at [74, 214] on link "Rako Washed ([DATE])" at bounding box center [52, 216] width 66 height 9
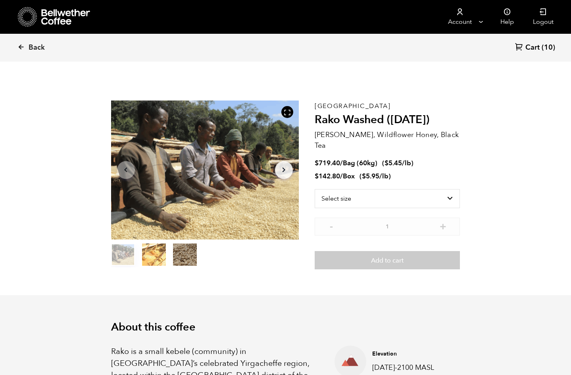
scroll to position [345, 423]
click at [381, 189] on select "Select size Bag (60kg) (132 lbs) Box (24 lbs)" at bounding box center [388, 198] width 146 height 19
select select "bag-3"
click at [322, 189] on select "Select size Bag (60kg) (132 lbs) Box (24 lbs)" at bounding box center [388, 198] width 146 height 19
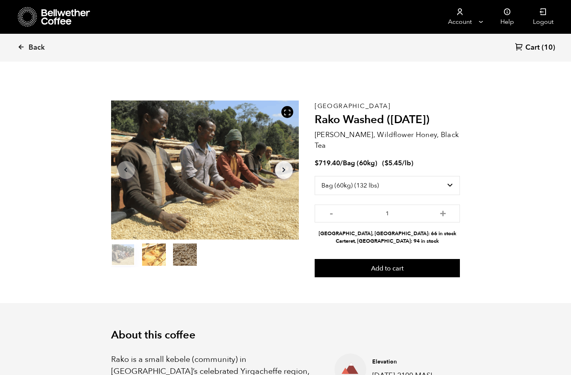
drag, startPoint x: 382, startPoint y: 221, endPoint x: 409, endPoint y: 220, distance: 27.0
click at [415, 230] on li "Alameda, CA: 66 in stock" at bounding box center [388, 234] width 146 height 8
copy li "Alameda, CA"
click at [448, 208] on button "+" at bounding box center [443, 212] width 10 height 8
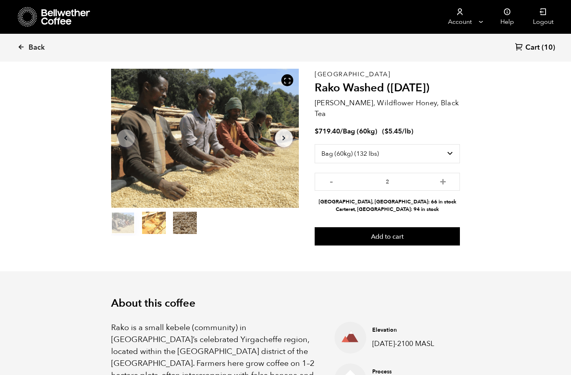
scroll to position [31, 0]
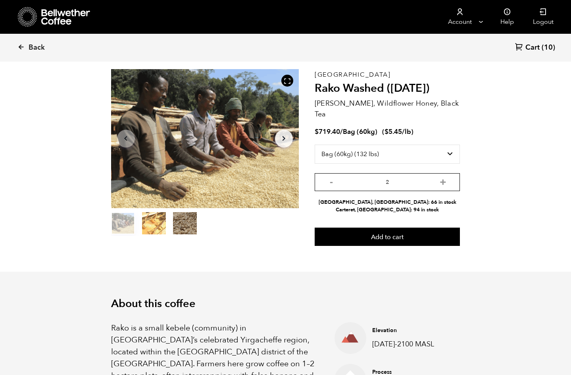
drag, startPoint x: 426, startPoint y: 174, endPoint x: 401, endPoint y: 172, distance: 24.7
click at [401, 173] on input "2" at bounding box center [388, 182] width 146 height 18
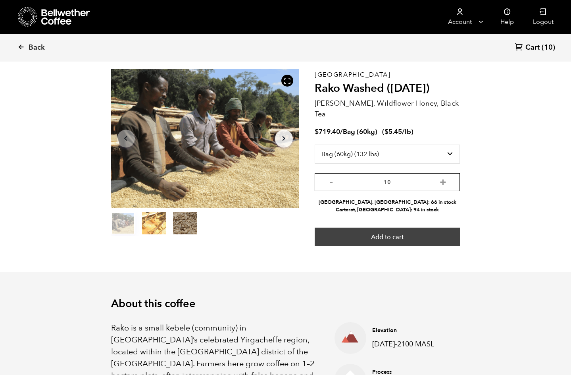
type input "10"
click at [420, 228] on button "Add to cart" at bounding box center [388, 237] width 146 height 18
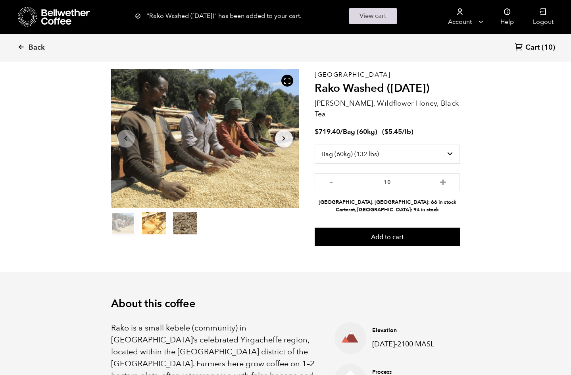
click at [361, 12] on link "View cart" at bounding box center [373, 16] width 48 height 16
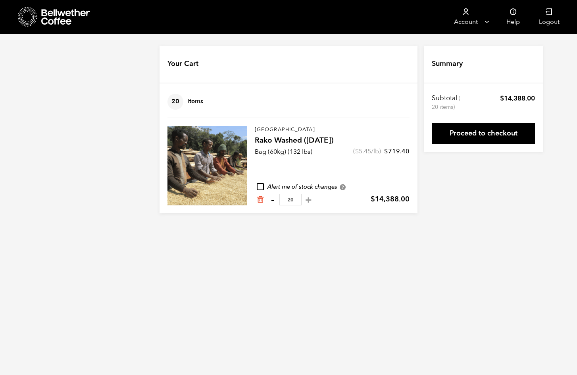
drag, startPoint x: 302, startPoint y: 200, endPoint x: 271, endPoint y: 203, distance: 30.7
click at [271, 203] on div "- 20 +" at bounding box center [291, 200] width 46 height 12
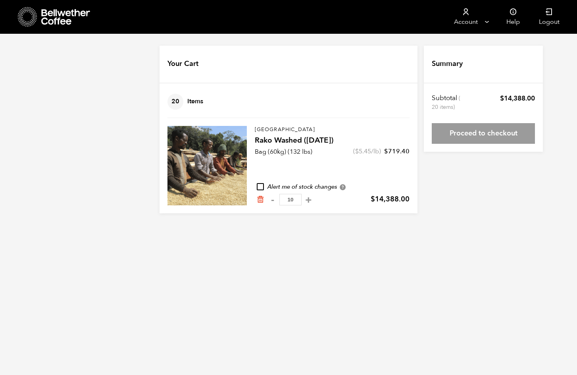
type input "10"
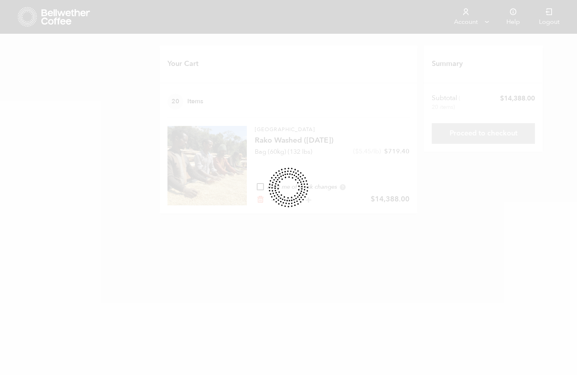
click at [352, 220] on body "Store 20 Account Manage Orders" at bounding box center [288, 112] width 577 height 225
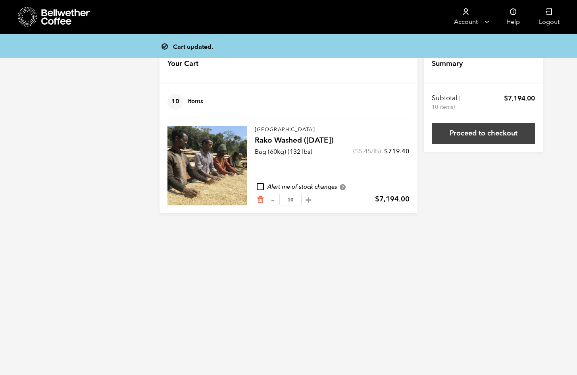
click at [470, 137] on link "Proceed to checkout" at bounding box center [483, 133] width 103 height 21
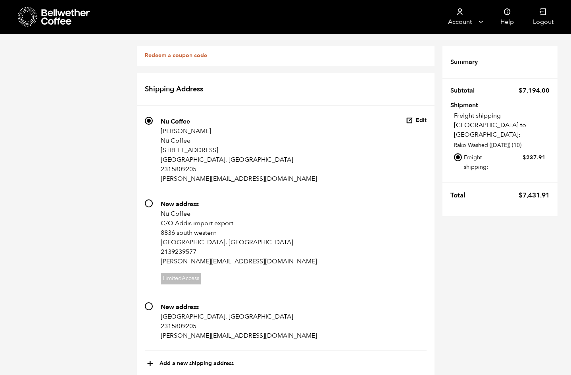
click at [150, 204] on input "745 New address Nu Coffee C/O Addis import export [STREET_ADDRESS] 2139239577 […" at bounding box center [149, 203] width 8 height 8
radio input "true"
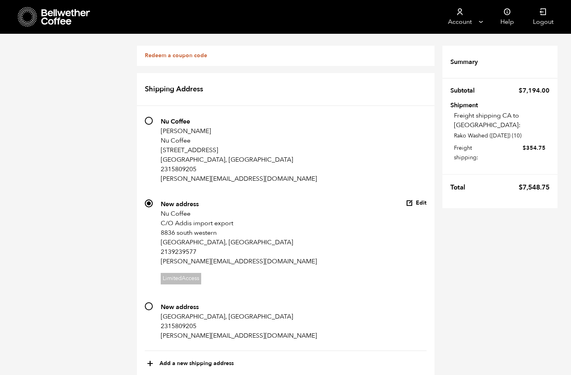
scroll to position [293, 0]
select select
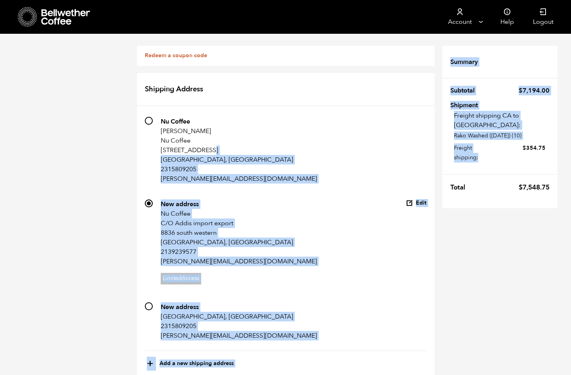
drag, startPoint x: 523, startPoint y: 136, endPoint x: 563, endPoint y: 147, distance: 42.0
click at [522, 146] on span "$ 354.75" at bounding box center [517, 152] width 58 height 19
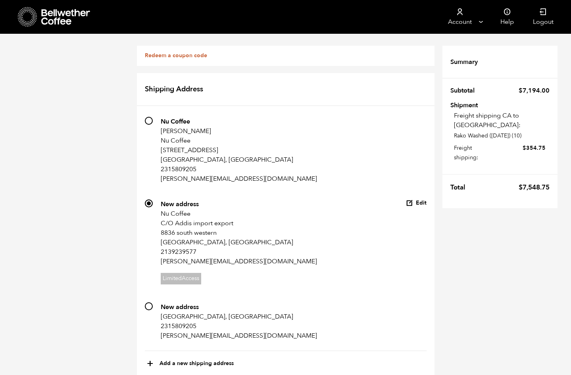
scroll to position [255, 0]
click at [181, 357] on button "+ Add a new shipping address" at bounding box center [190, 364] width 87 height 14
select select
checkbox input "false"
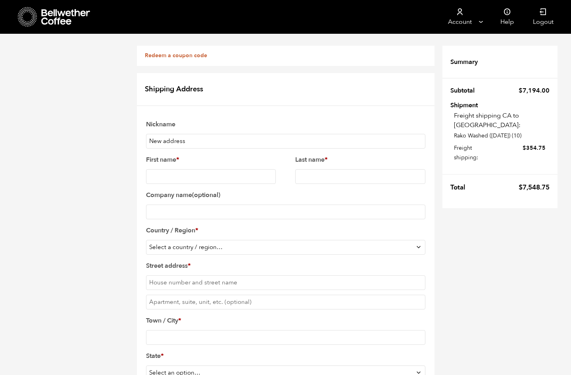
scroll to position [0, 0]
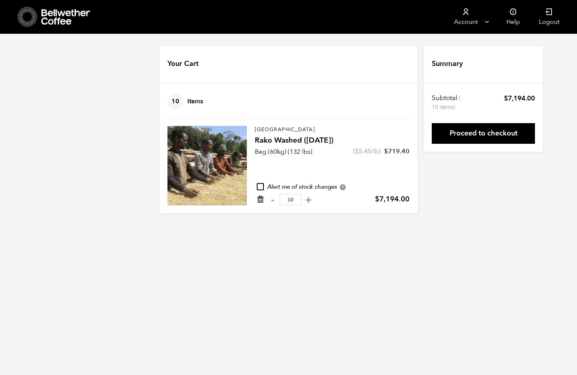
click at [259, 201] on icon "Remove from cart" at bounding box center [261, 199] width 8 height 8
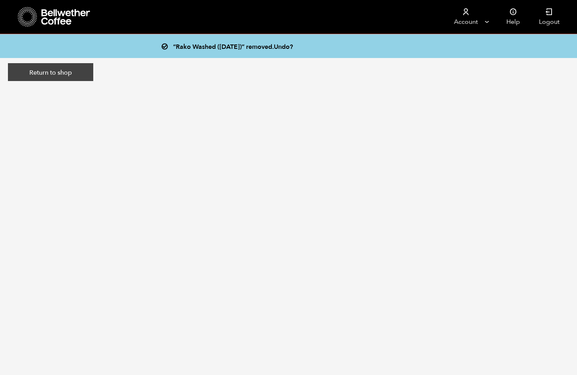
click at [77, 70] on link "Return to shop" at bounding box center [50, 72] width 85 height 18
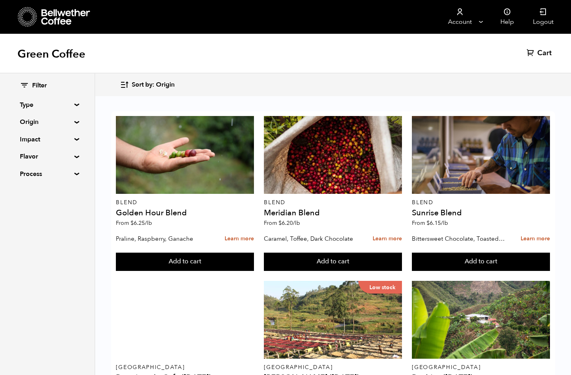
click at [46, 116] on div "Filter Type Blend Single Origin Decaf Seasonal Year Round Origin Blend [GEOGRAP…" at bounding box center [47, 129] width 55 height 97
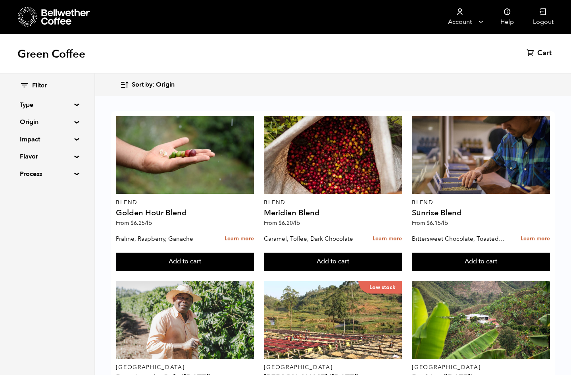
click at [47, 120] on summary "Origin" at bounding box center [47, 122] width 55 height 10
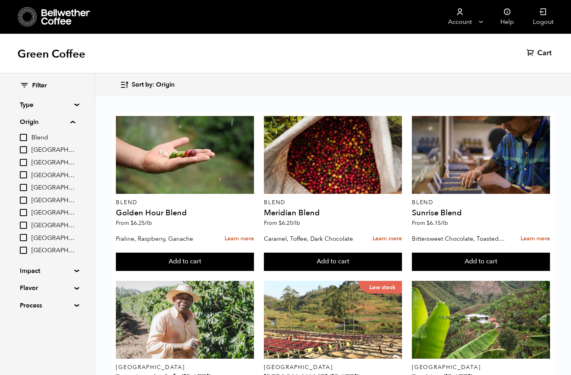
drag, startPoint x: 24, startPoint y: 200, endPoint x: 59, endPoint y: 199, distance: 34.6
click at [24, 200] on input "[GEOGRAPHIC_DATA]" at bounding box center [23, 200] width 7 height 7
checkbox input "true"
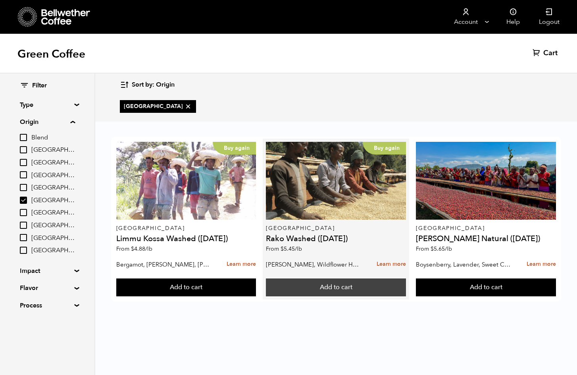
click at [342, 293] on button "Add to cart" at bounding box center [336, 287] width 140 height 18
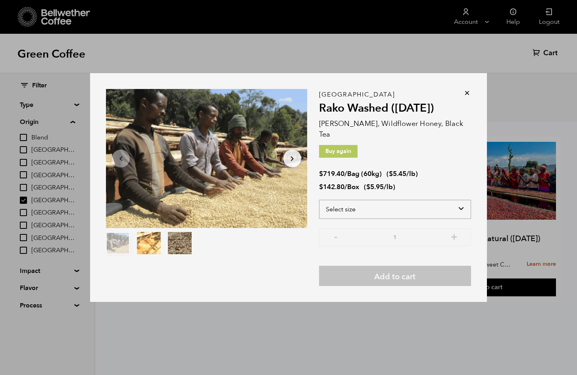
click at [429, 200] on select "Select size Bag (60kg) (132 lbs) Box (24 lbs)" at bounding box center [395, 209] width 152 height 19
select select "bag-3"
click at [319, 200] on select "Select size Bag (60kg) (132 lbs) Box (24 lbs)" at bounding box center [395, 209] width 152 height 19
